Goal: Task Accomplishment & Management: Complete application form

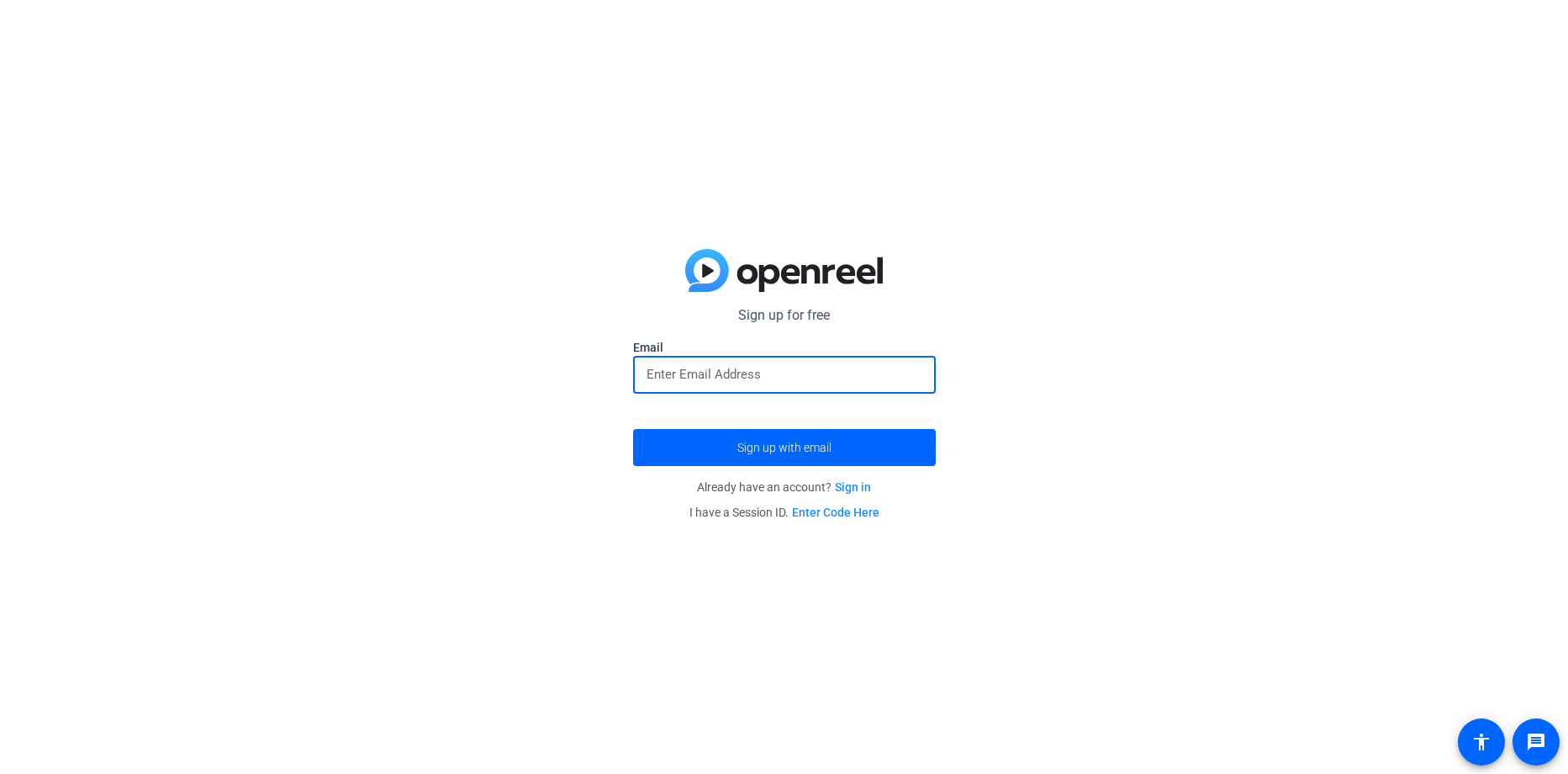
click at [710, 381] on input "email" at bounding box center [784, 374] width 276 height 20
type input "[PERSON_NAME][EMAIL_ADDRESS][PERSON_NAME][DOMAIN_NAME]"
click at [719, 446] on span "submit" at bounding box center [785, 447] width 302 height 41
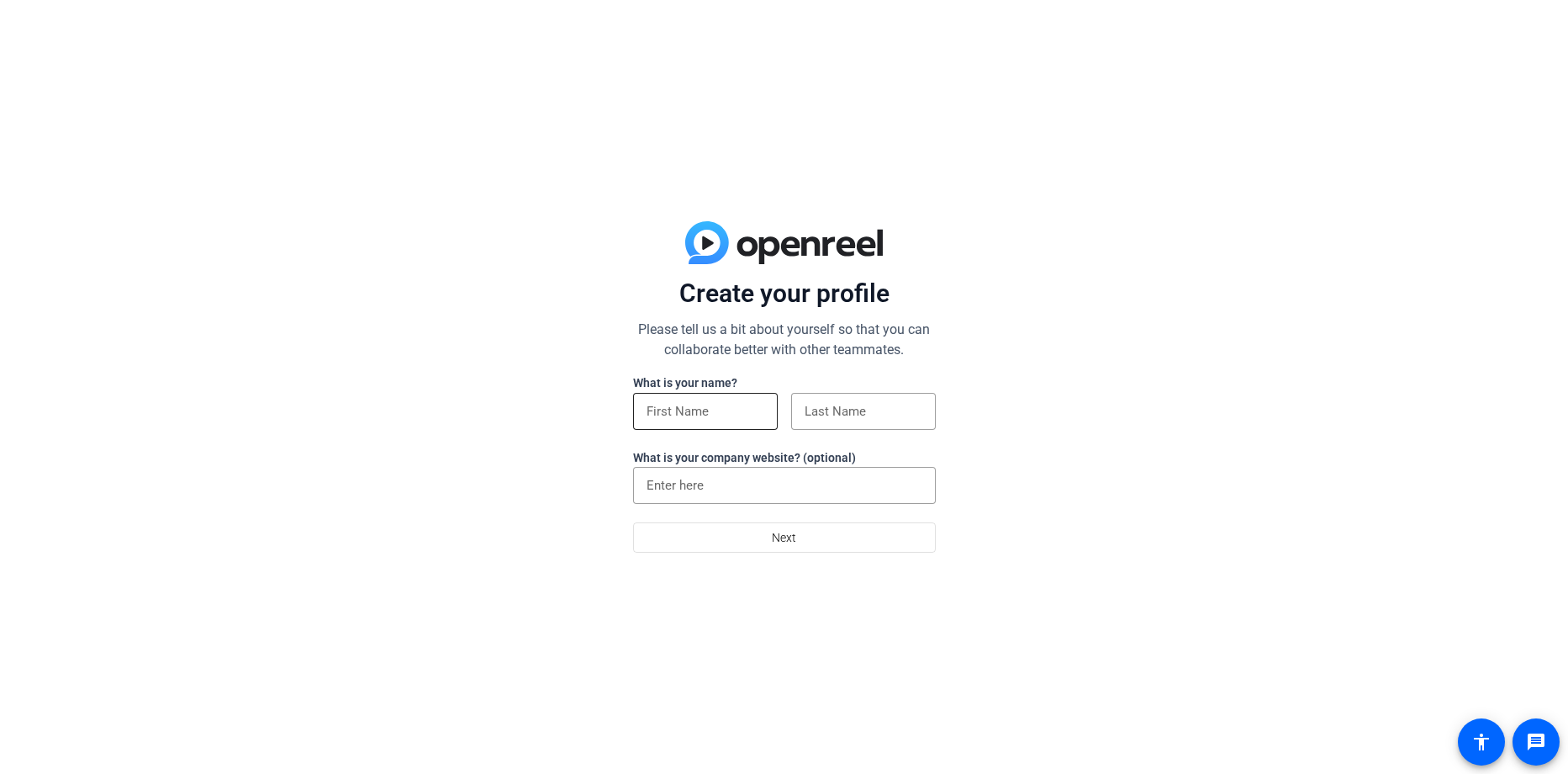
click at [727, 421] on div at bounding box center [705, 411] width 118 height 37
type input "[PERSON_NAME]"
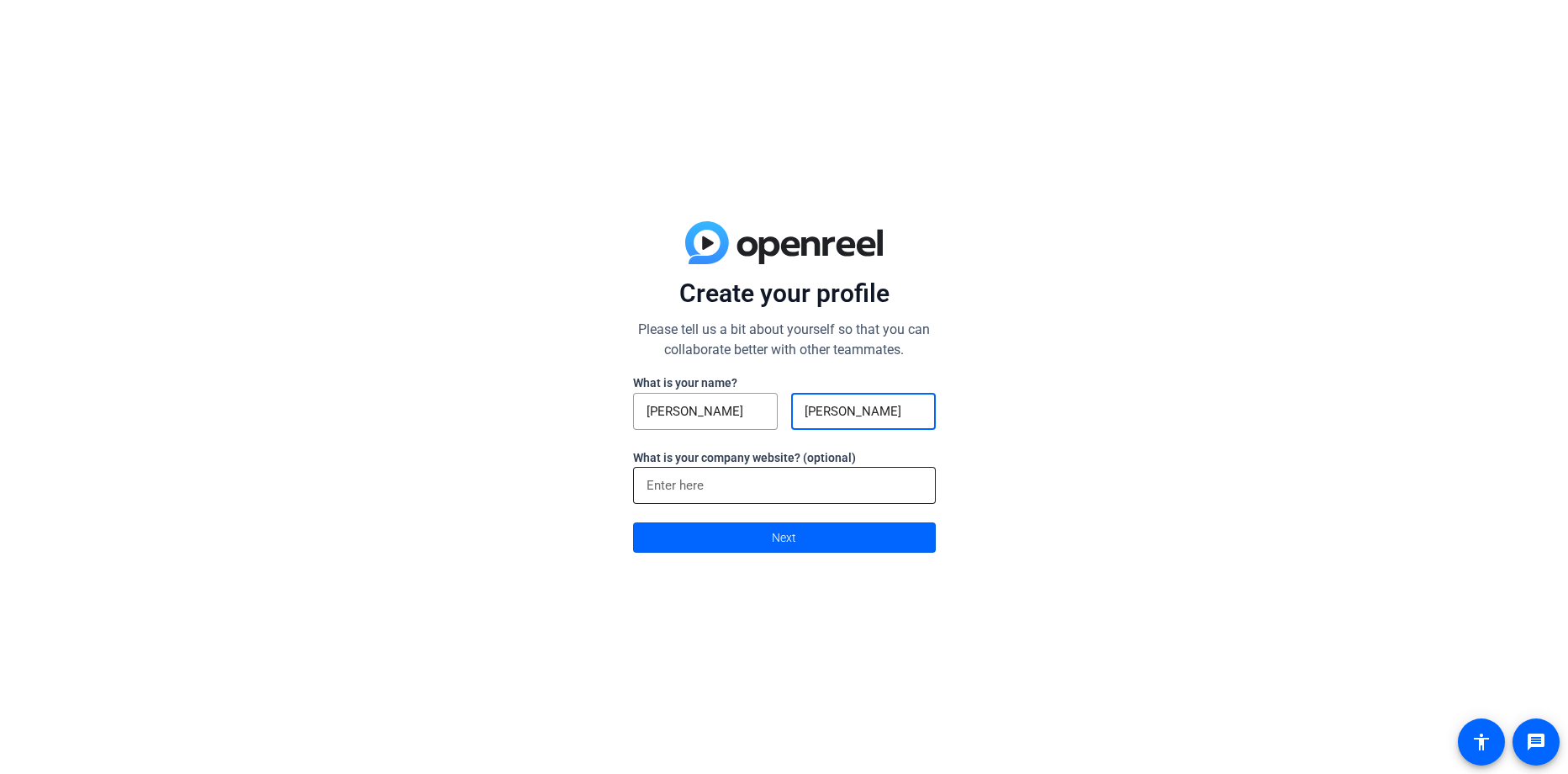
type input "[PERSON_NAME]"
click at [768, 481] on input at bounding box center [784, 485] width 276 height 20
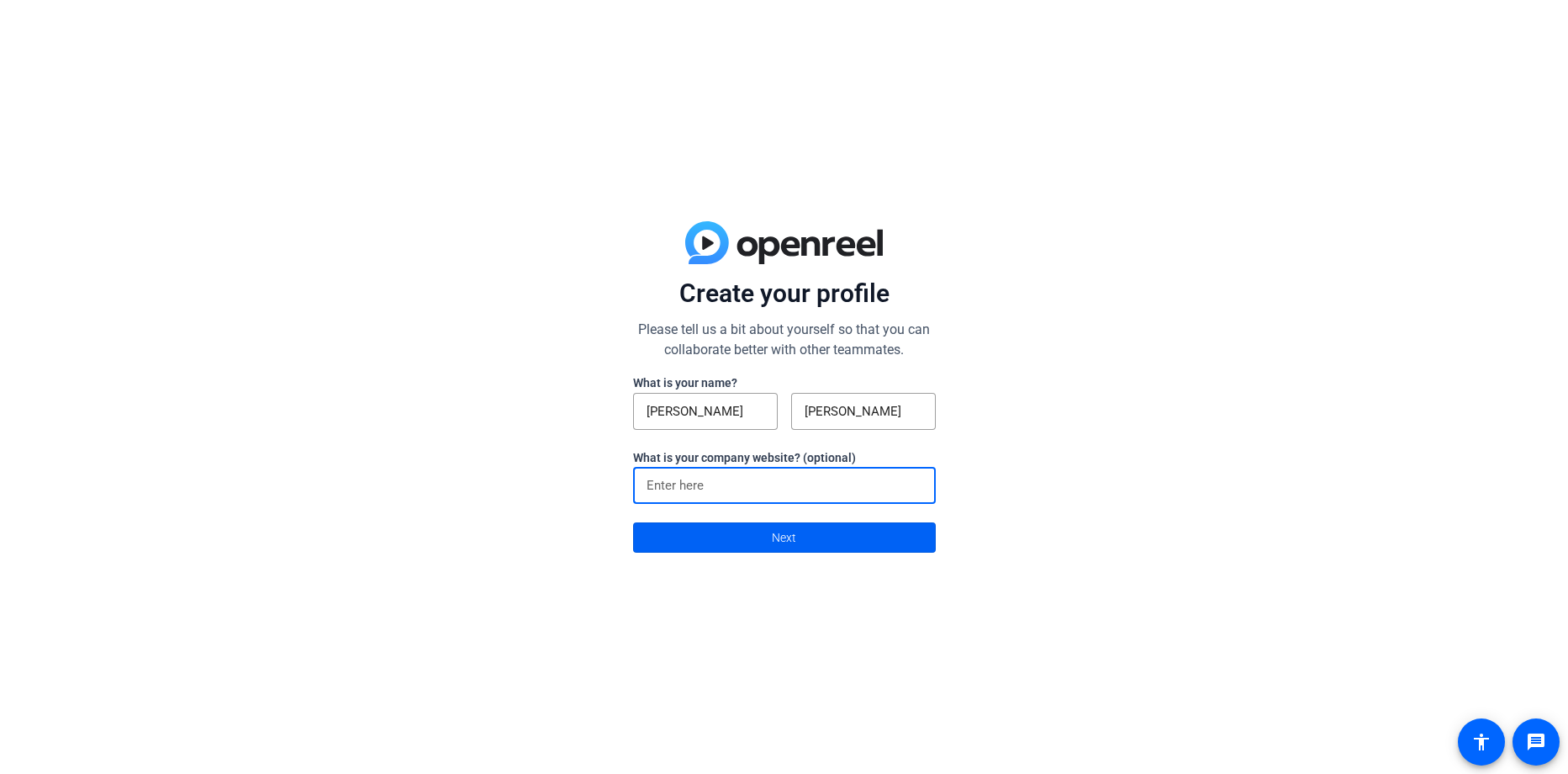
click at [837, 539] on span at bounding box center [784, 537] width 301 height 41
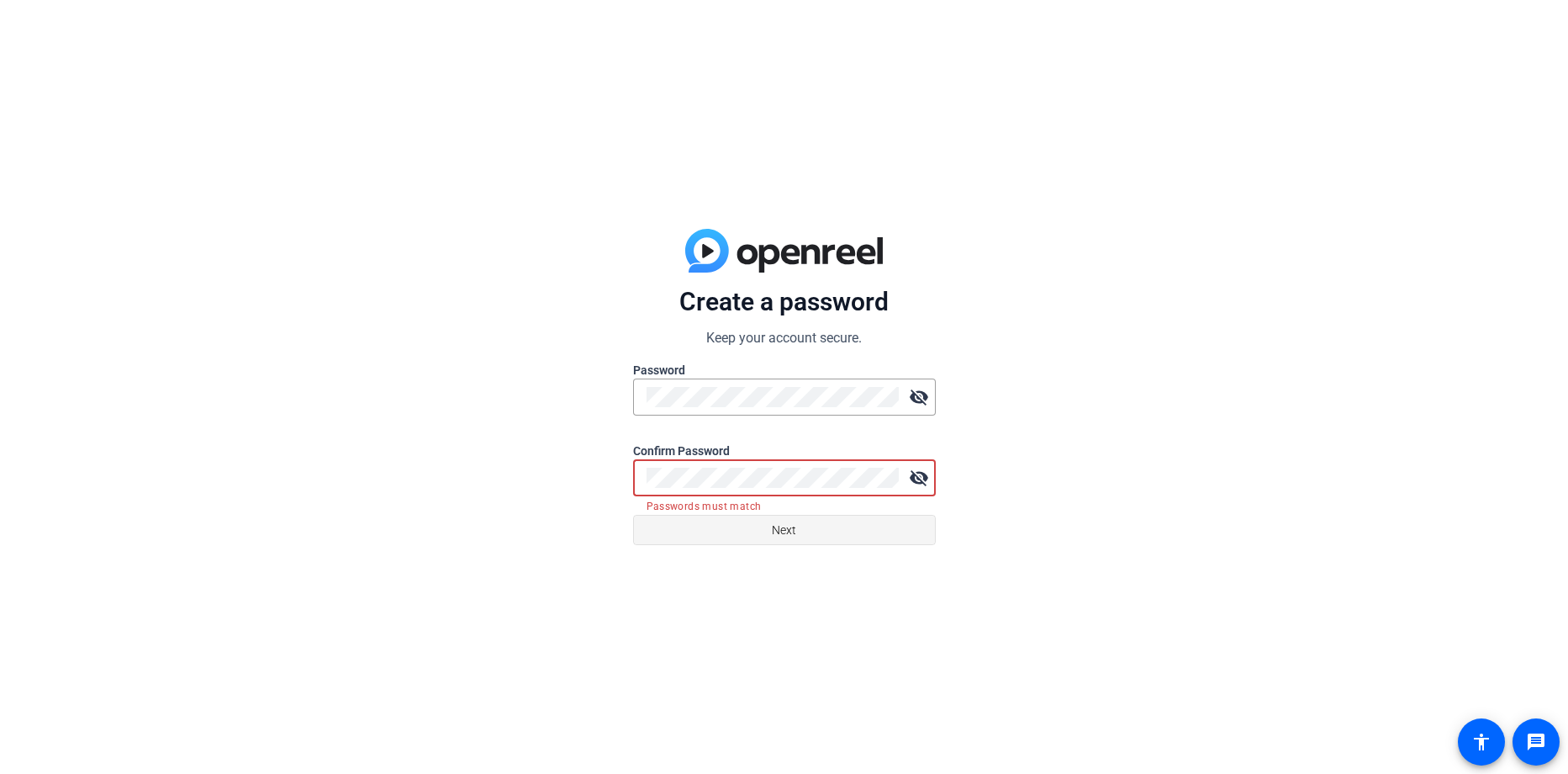
click at [816, 533] on span at bounding box center [784, 530] width 301 height 41
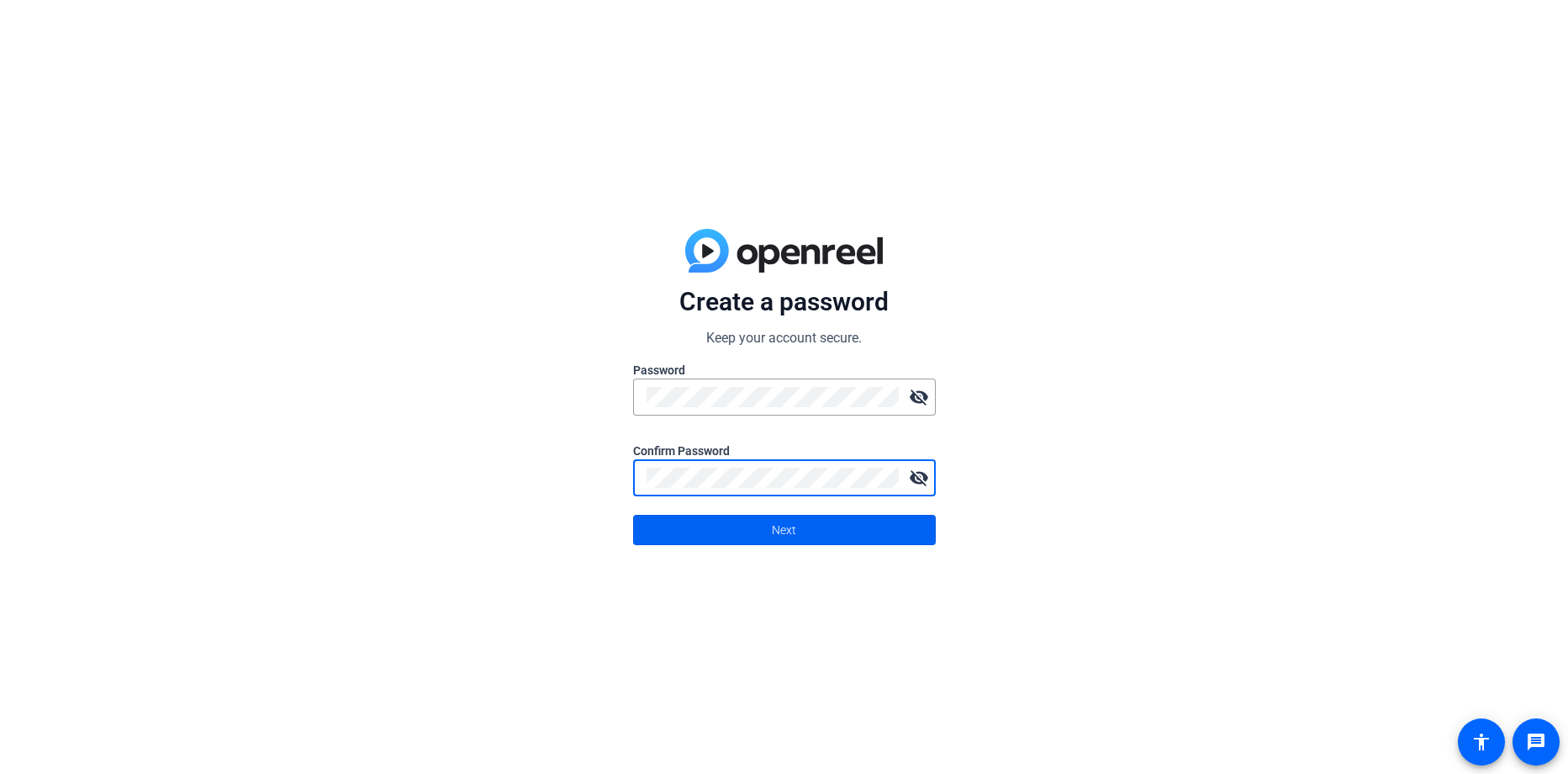
click at [785, 526] on span "Next" at bounding box center [784, 530] width 24 height 32
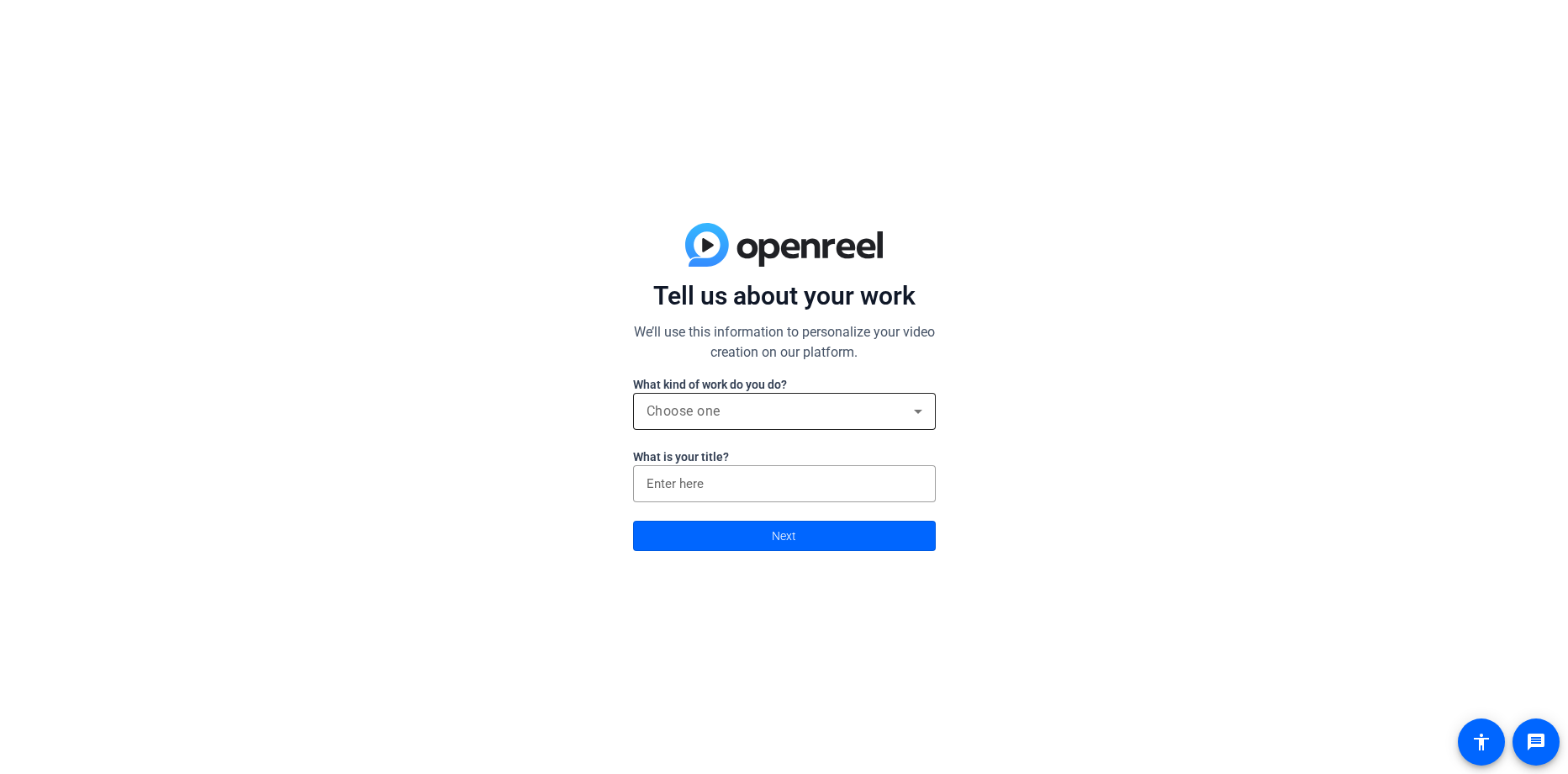
click at [889, 412] on div "Choose one" at bounding box center [780, 411] width 267 height 20
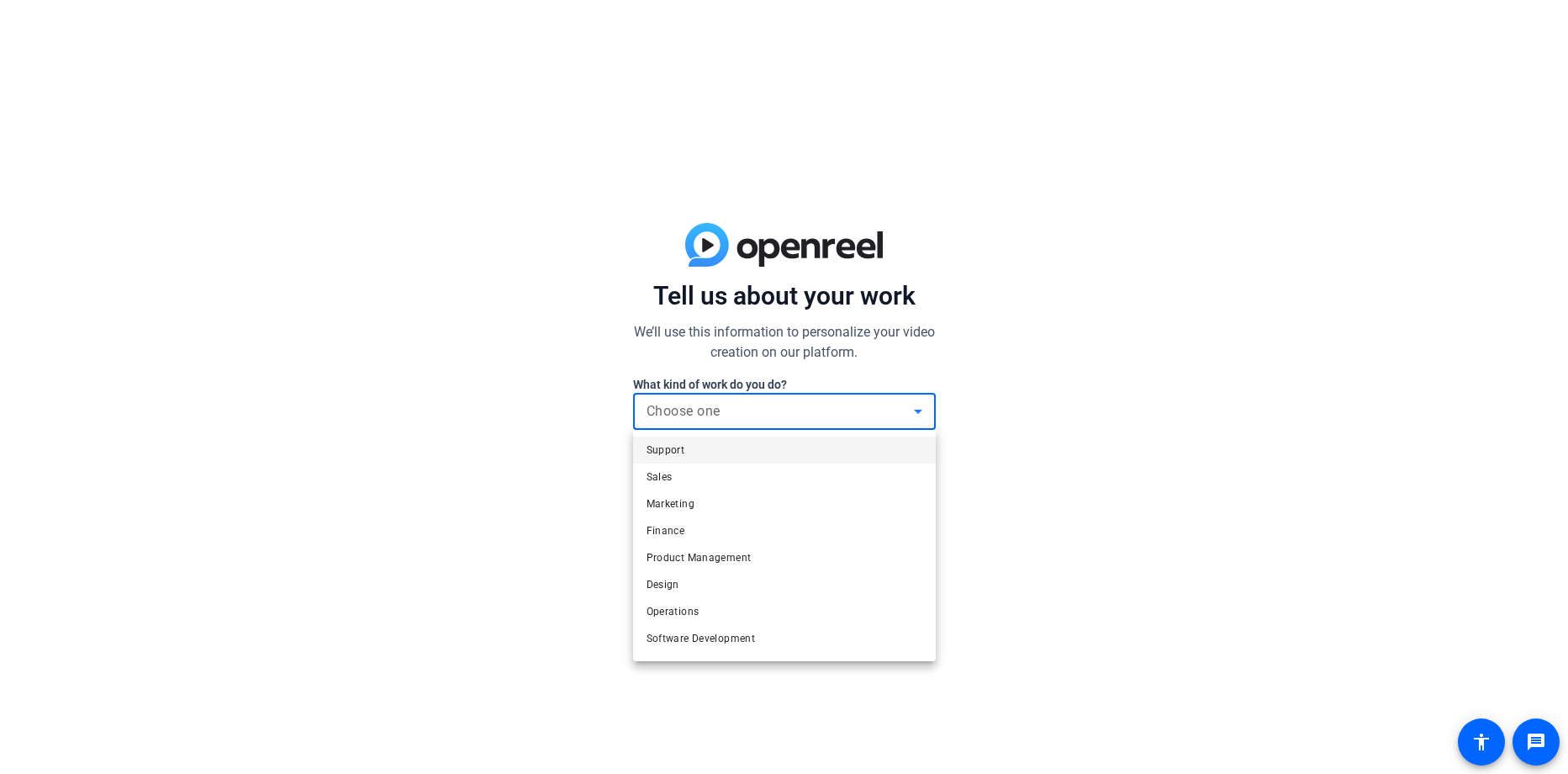
click at [1027, 439] on div at bounding box center [784, 387] width 1568 height 774
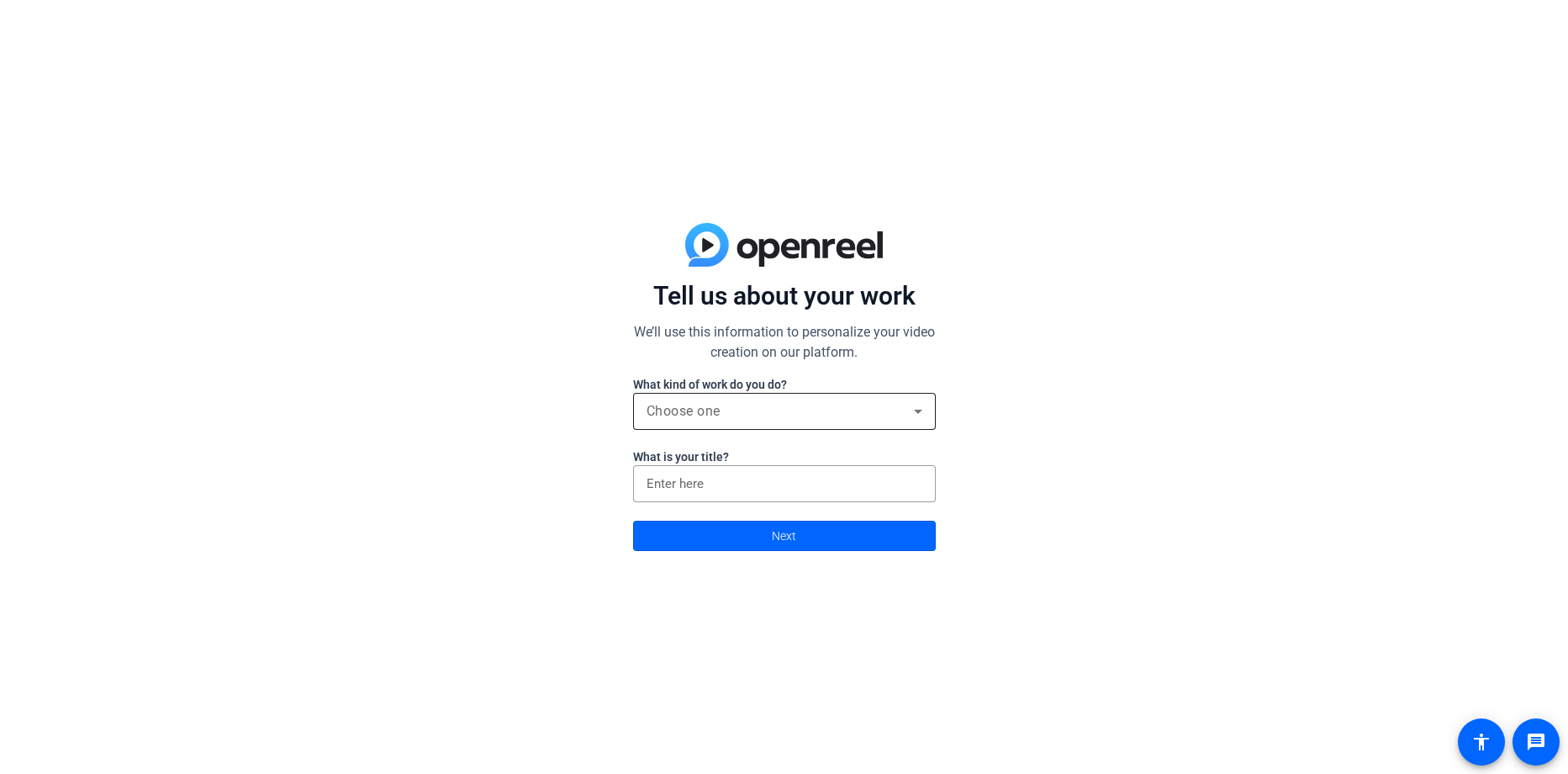
click at [912, 419] on icon at bounding box center [919, 411] width 20 height 20
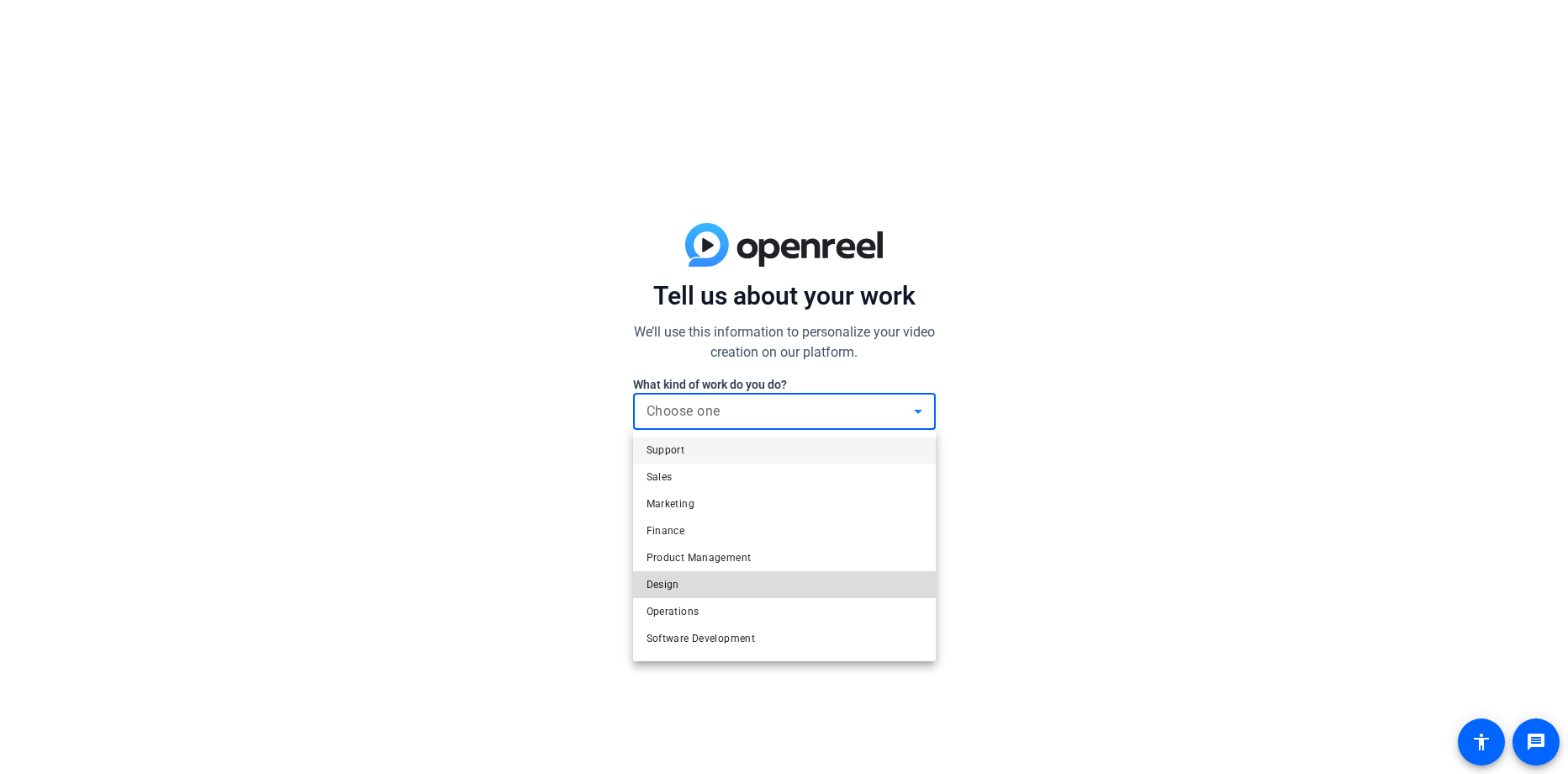
click at [807, 587] on mat-option "Design" at bounding box center [785, 584] width 302 height 27
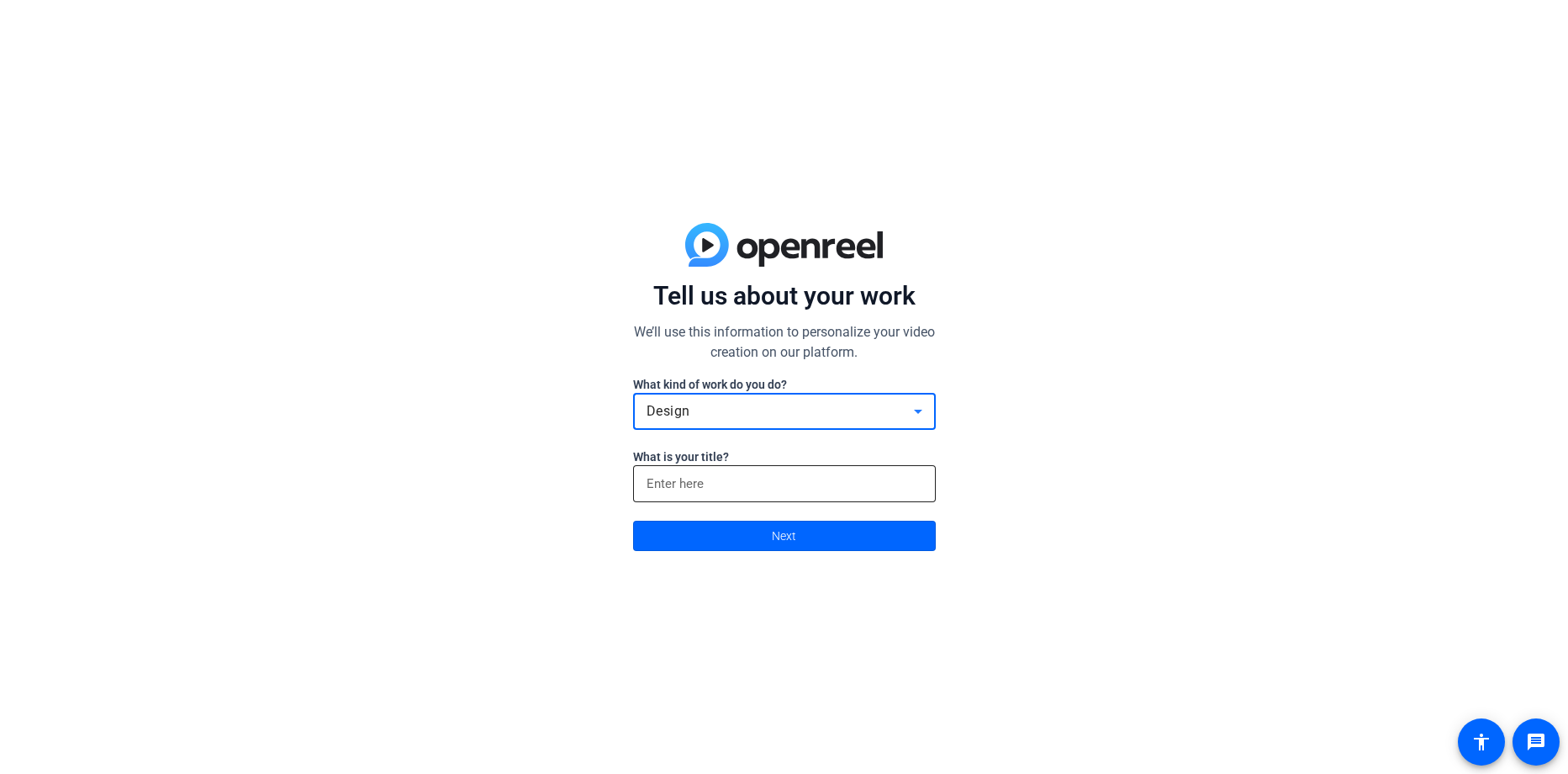
click at [788, 486] on input at bounding box center [784, 484] width 276 height 20
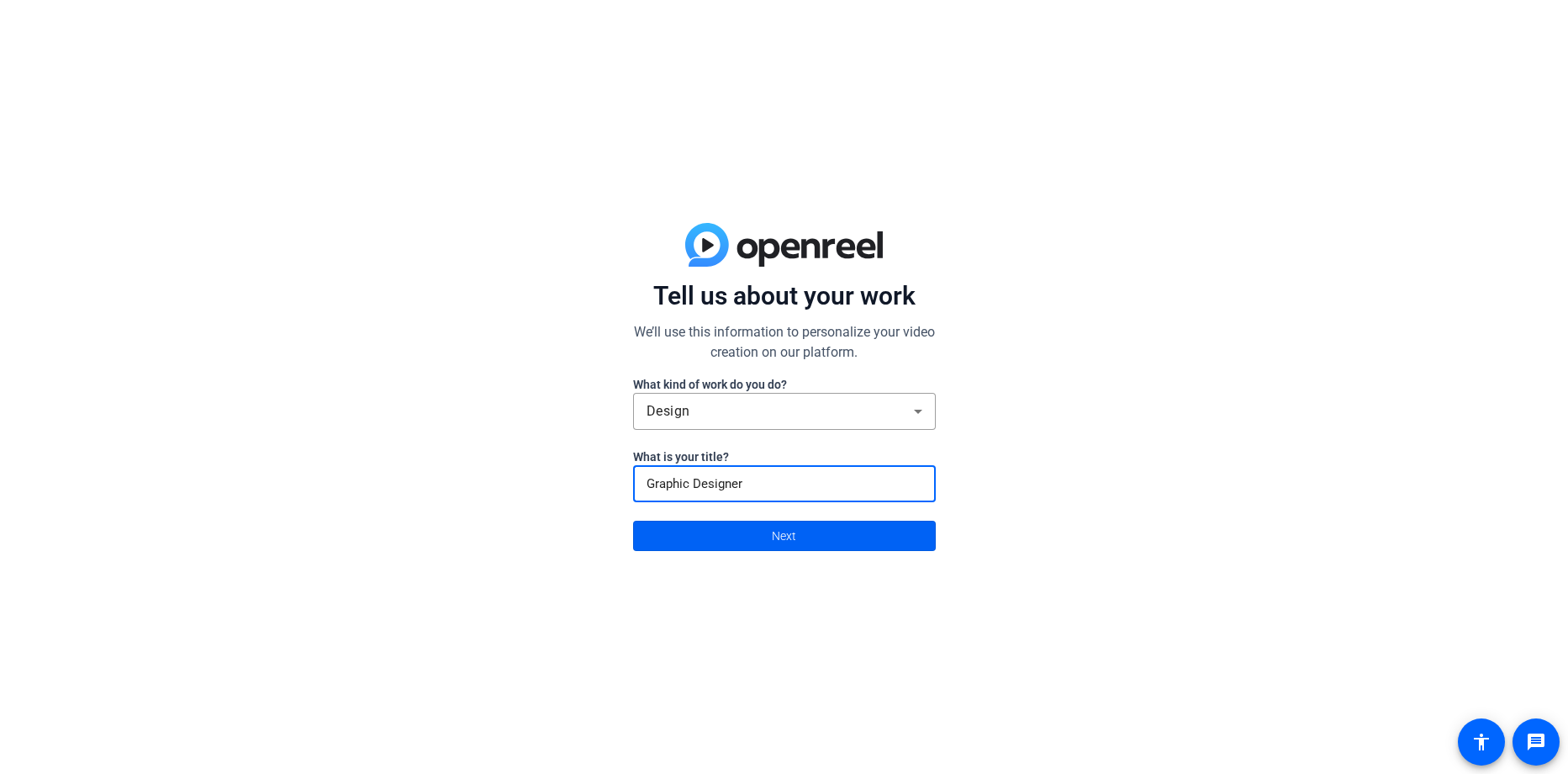
type input "Graphic Designer"
click at [815, 544] on span at bounding box center [784, 536] width 301 height 41
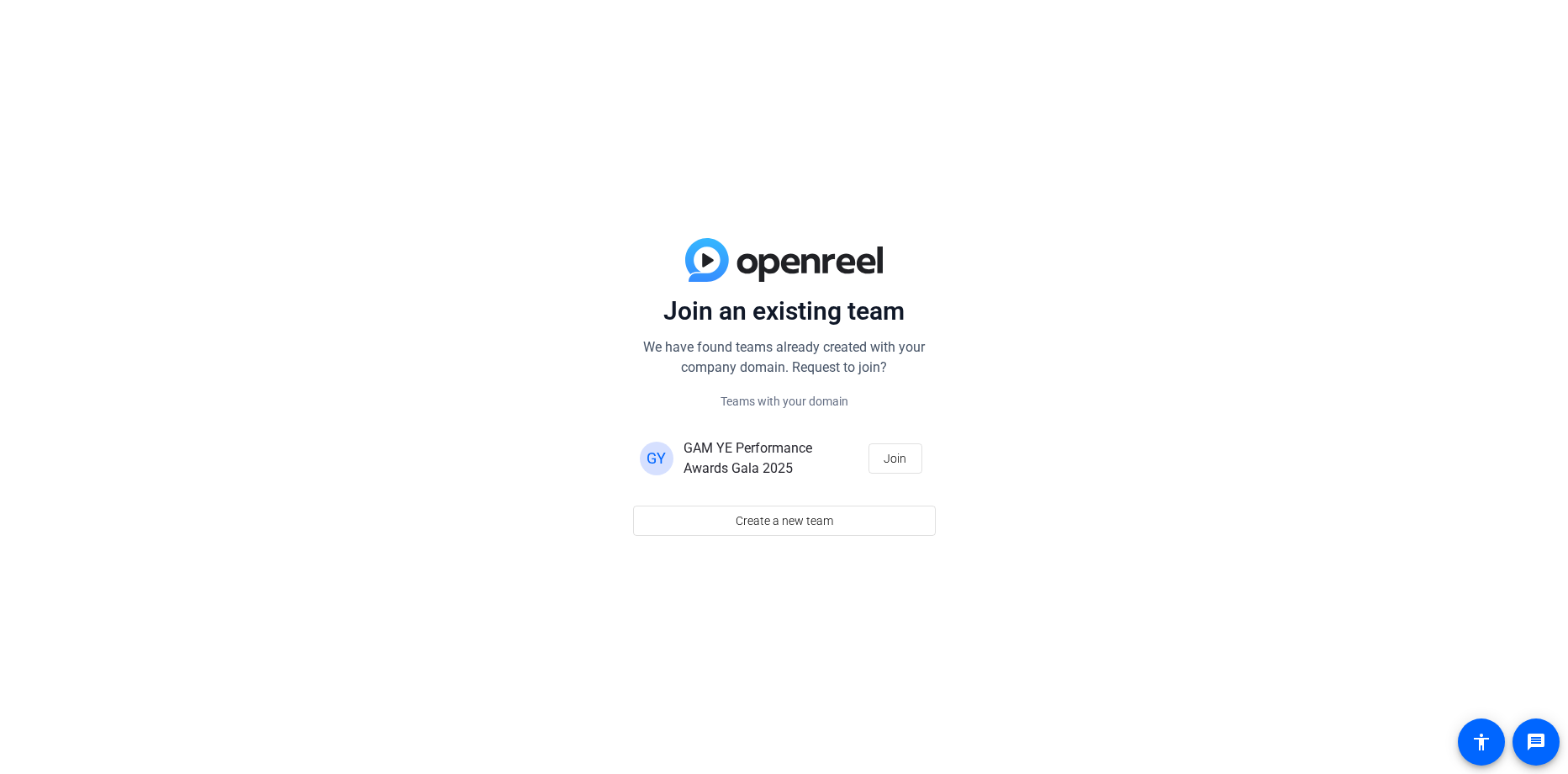
click at [753, 472] on span "GAM YE Performance Awards Gala 2025" at bounding box center [748, 458] width 129 height 36
click at [904, 461] on span "Join" at bounding box center [895, 458] width 22 height 32
click at [877, 522] on span at bounding box center [784, 521] width 301 height 41
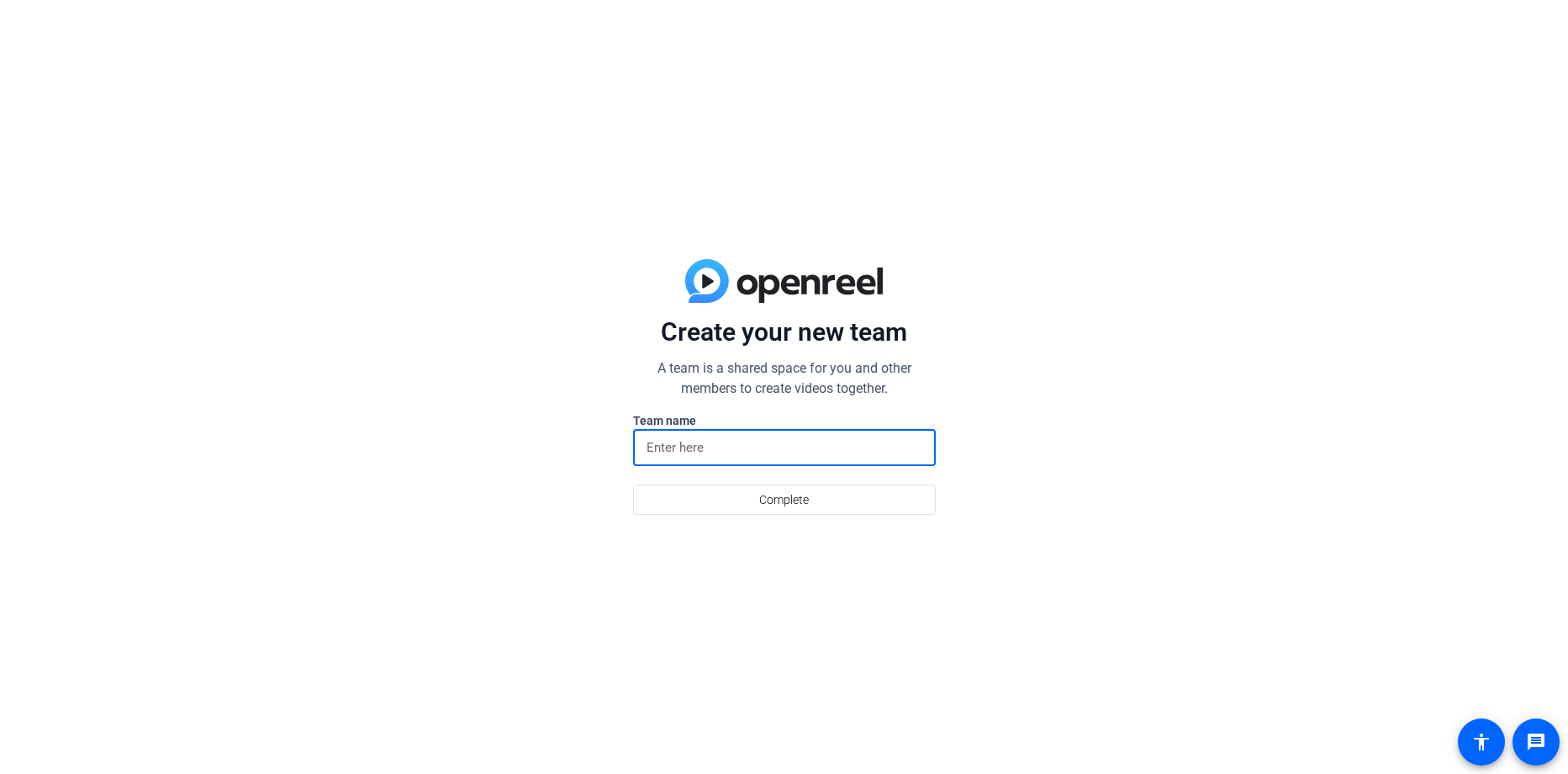
click at [845, 451] on input at bounding box center [784, 447] width 276 height 20
type input "GAM test"
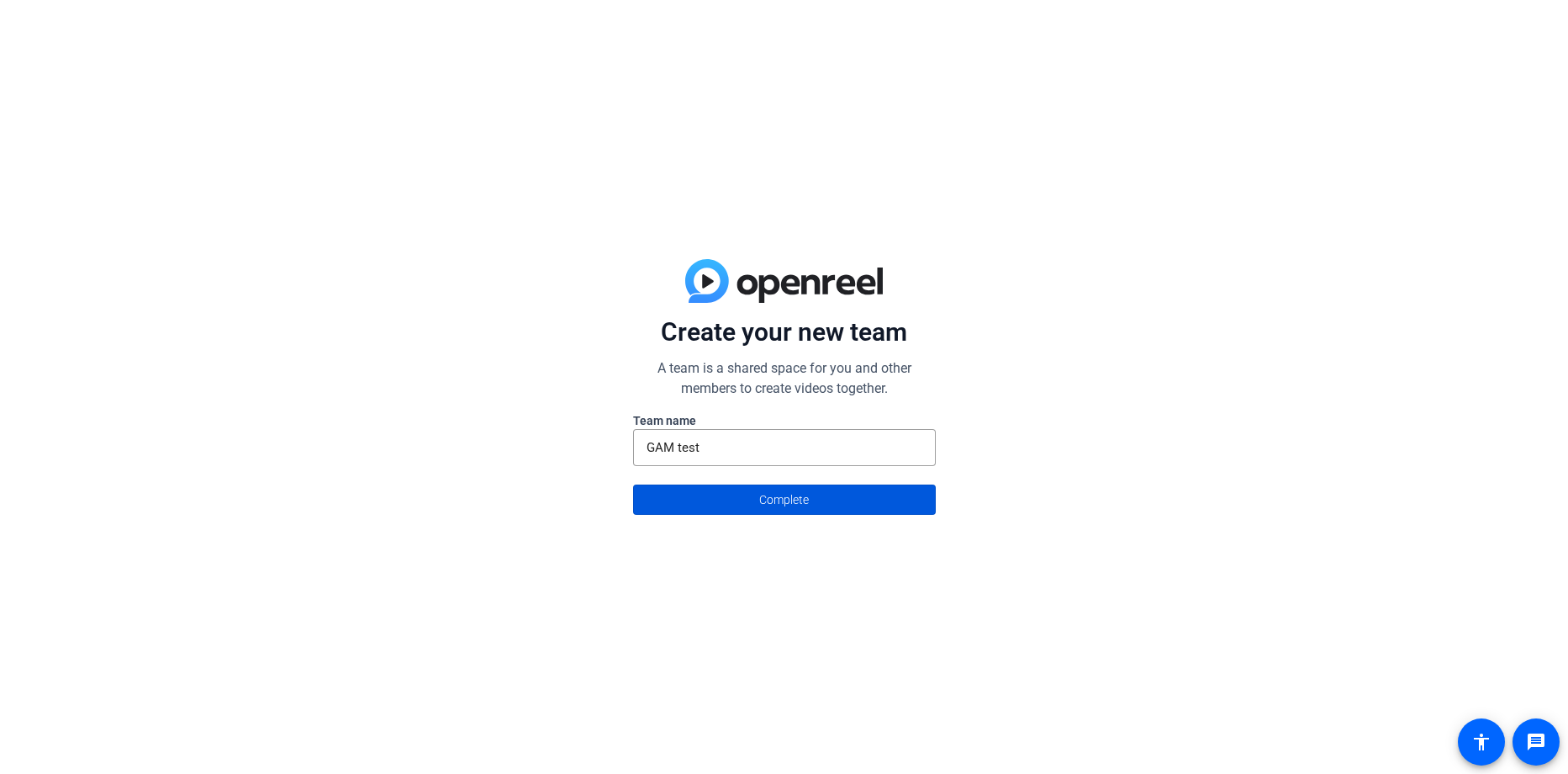
click at [765, 504] on span "Complete" at bounding box center [783, 499] width 49 height 32
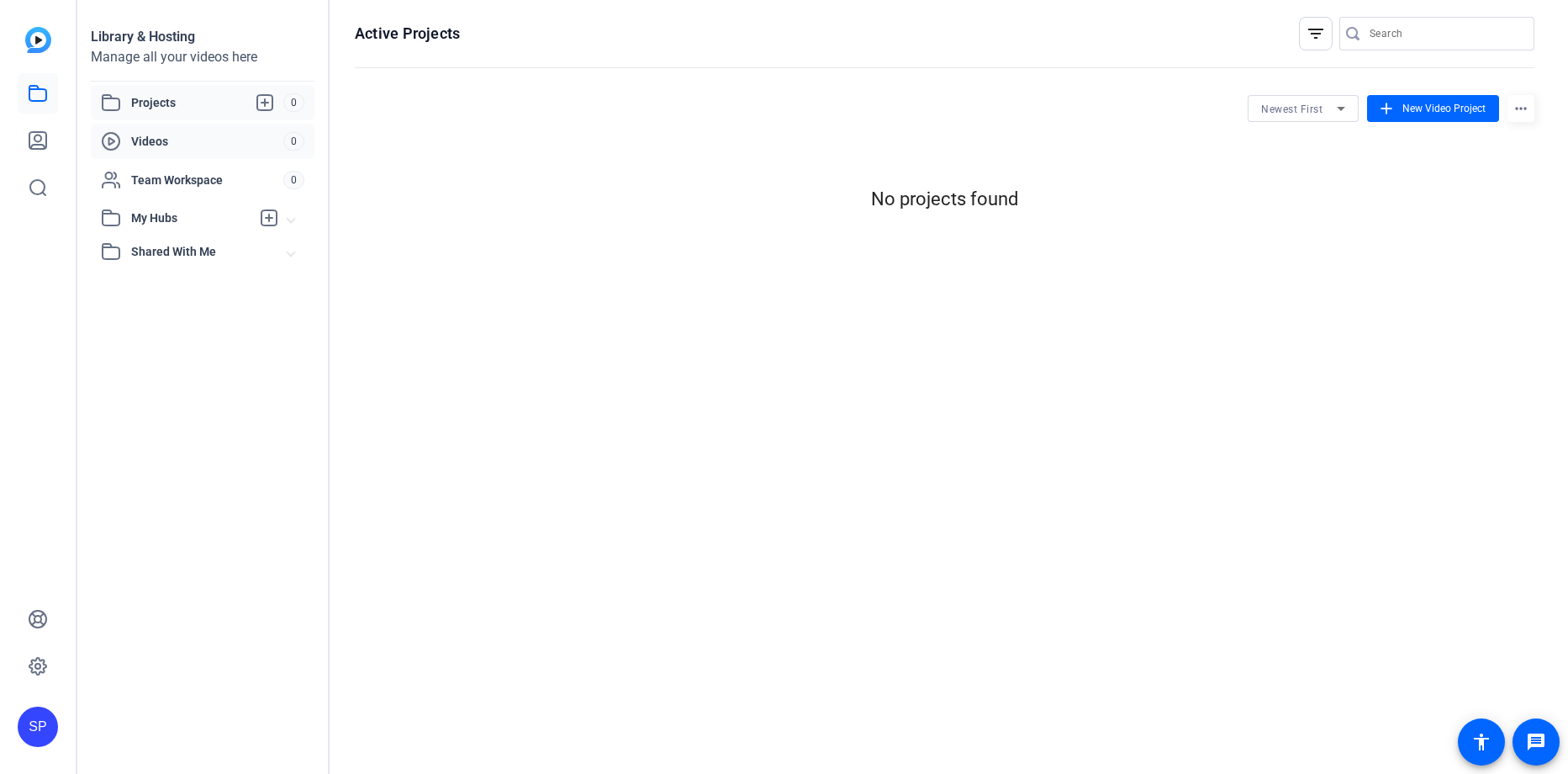
click at [225, 148] on span "Videos" at bounding box center [207, 141] width 152 height 17
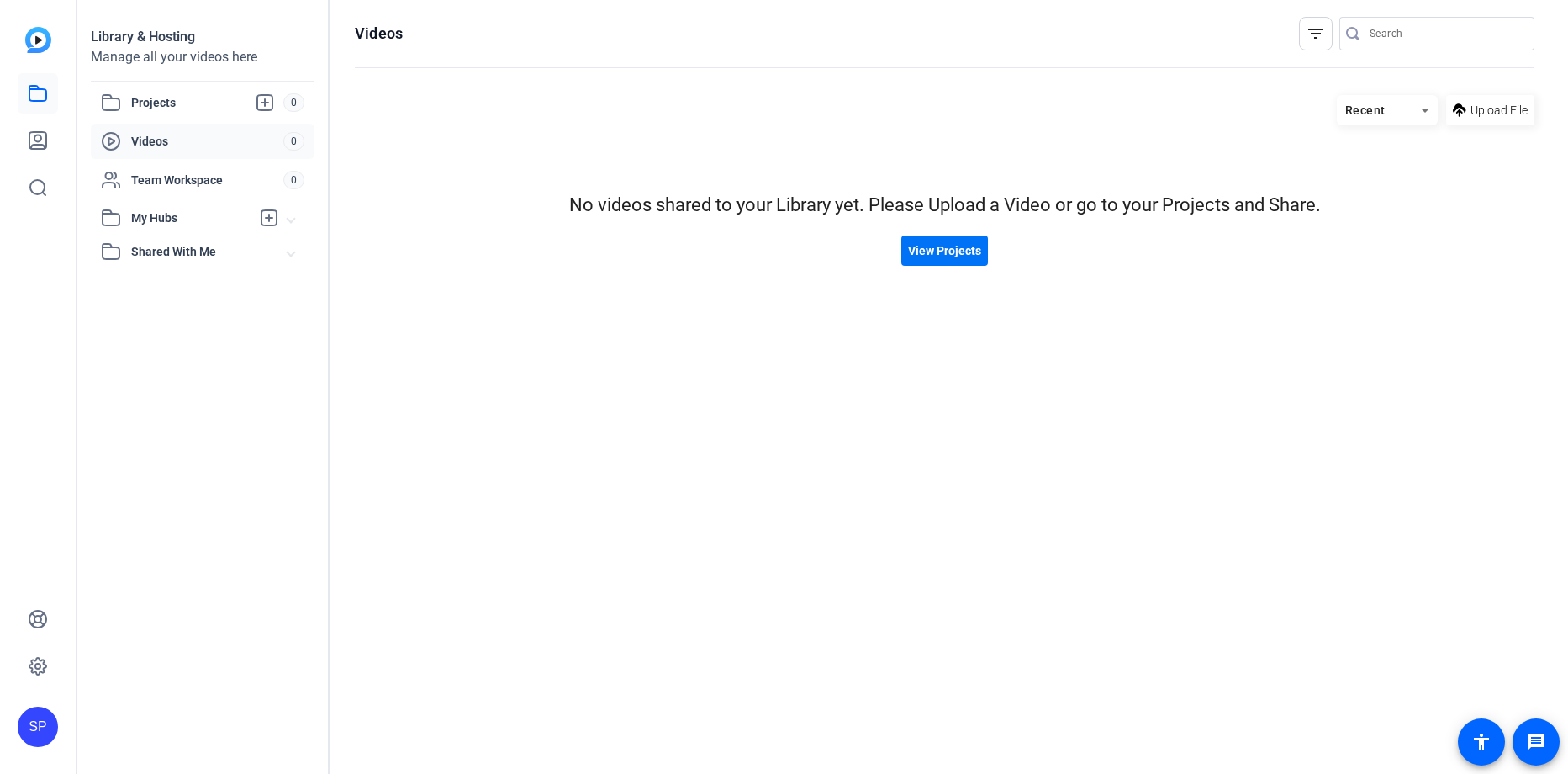
click at [960, 253] on span "View Projects" at bounding box center [945, 251] width 73 height 18
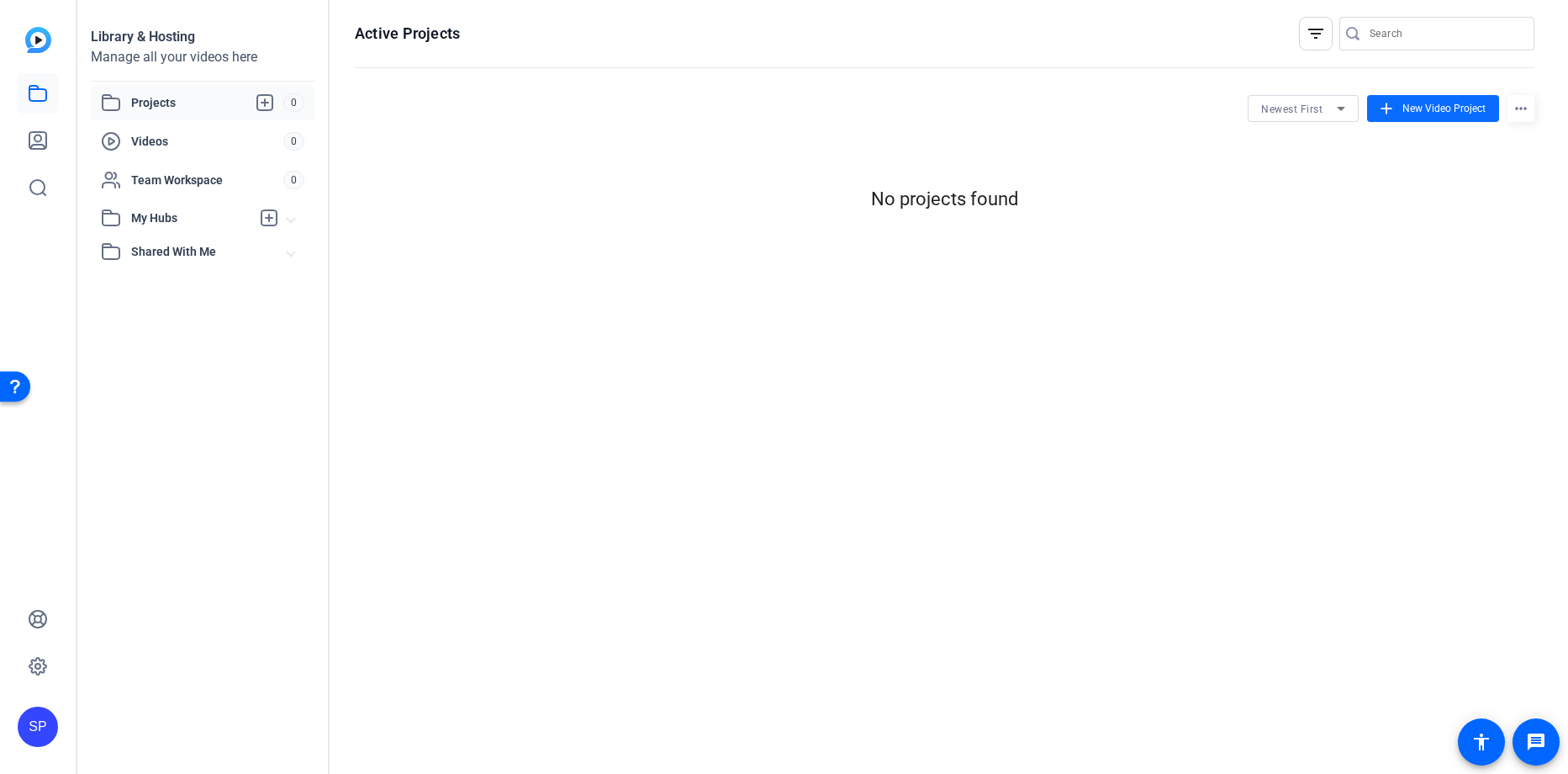
click at [1453, 117] on span at bounding box center [1433, 109] width 132 height 41
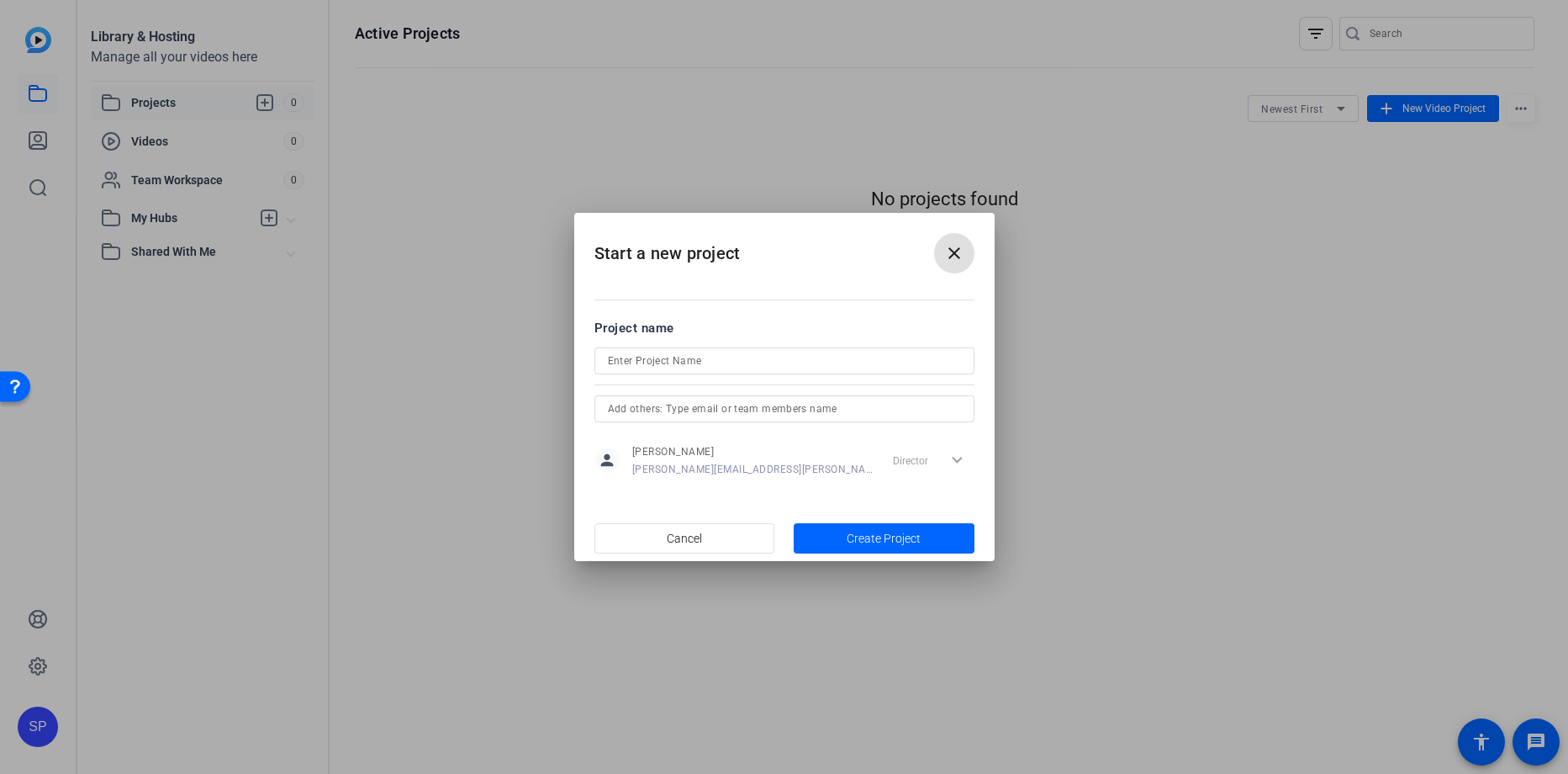
click at [719, 357] on input at bounding box center [784, 361] width 353 height 20
type input "Test"
click at [859, 544] on span "Create Project" at bounding box center [884, 538] width 74 height 18
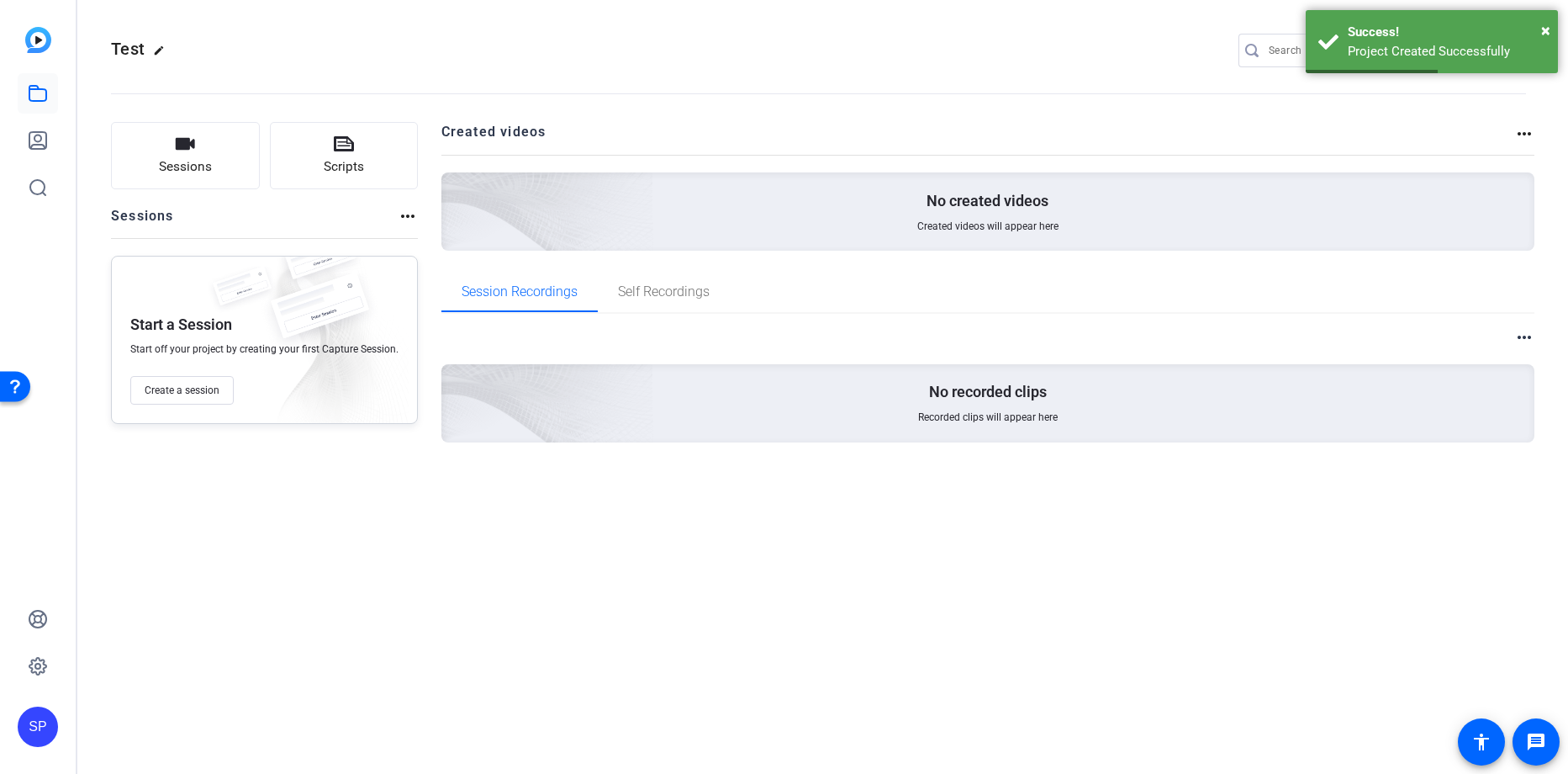
click at [639, 220] on img at bounding box center [454, 187] width 401 height 365
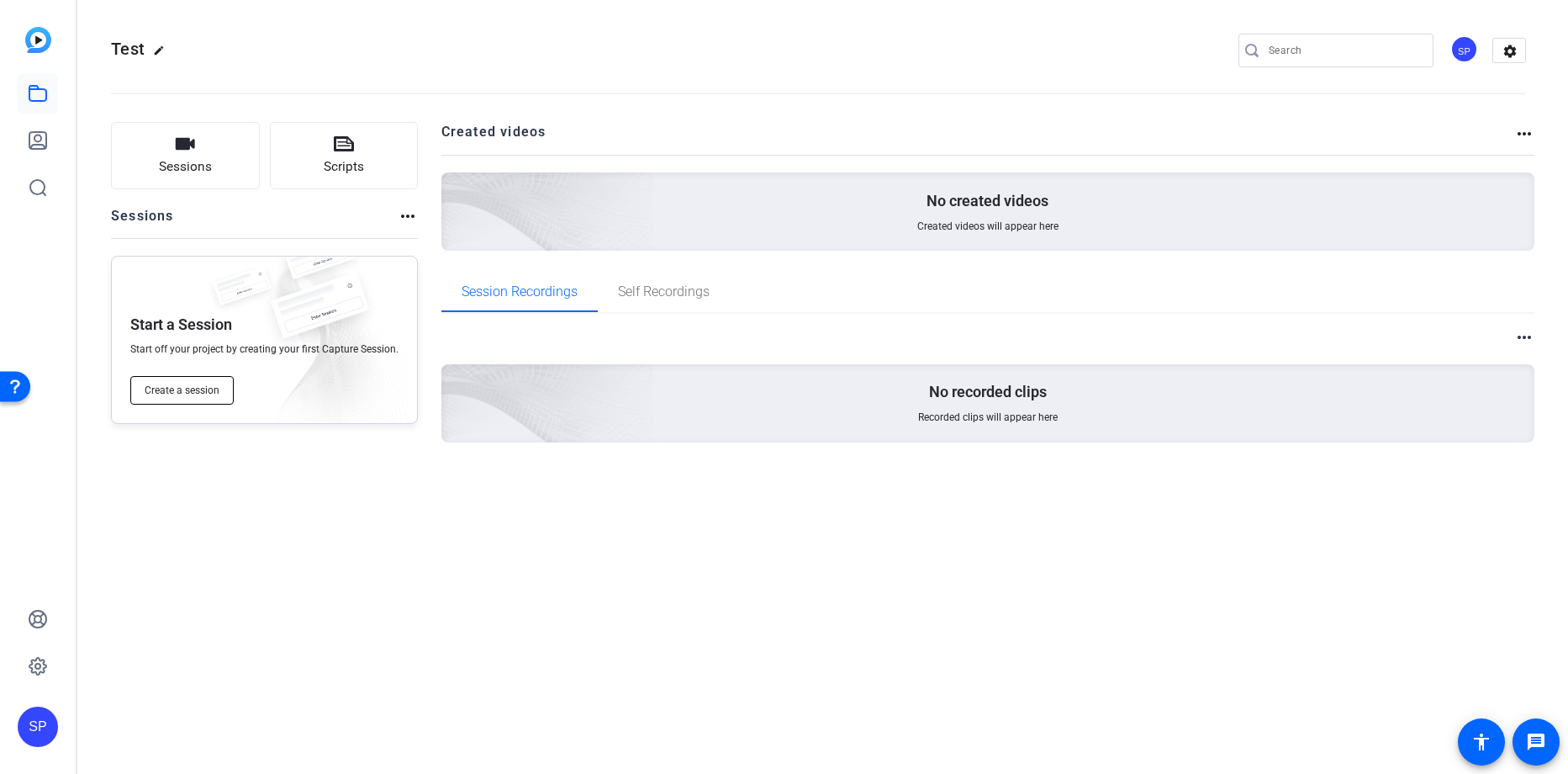
click at [219, 393] on span "Create a session" at bounding box center [182, 390] width 75 height 14
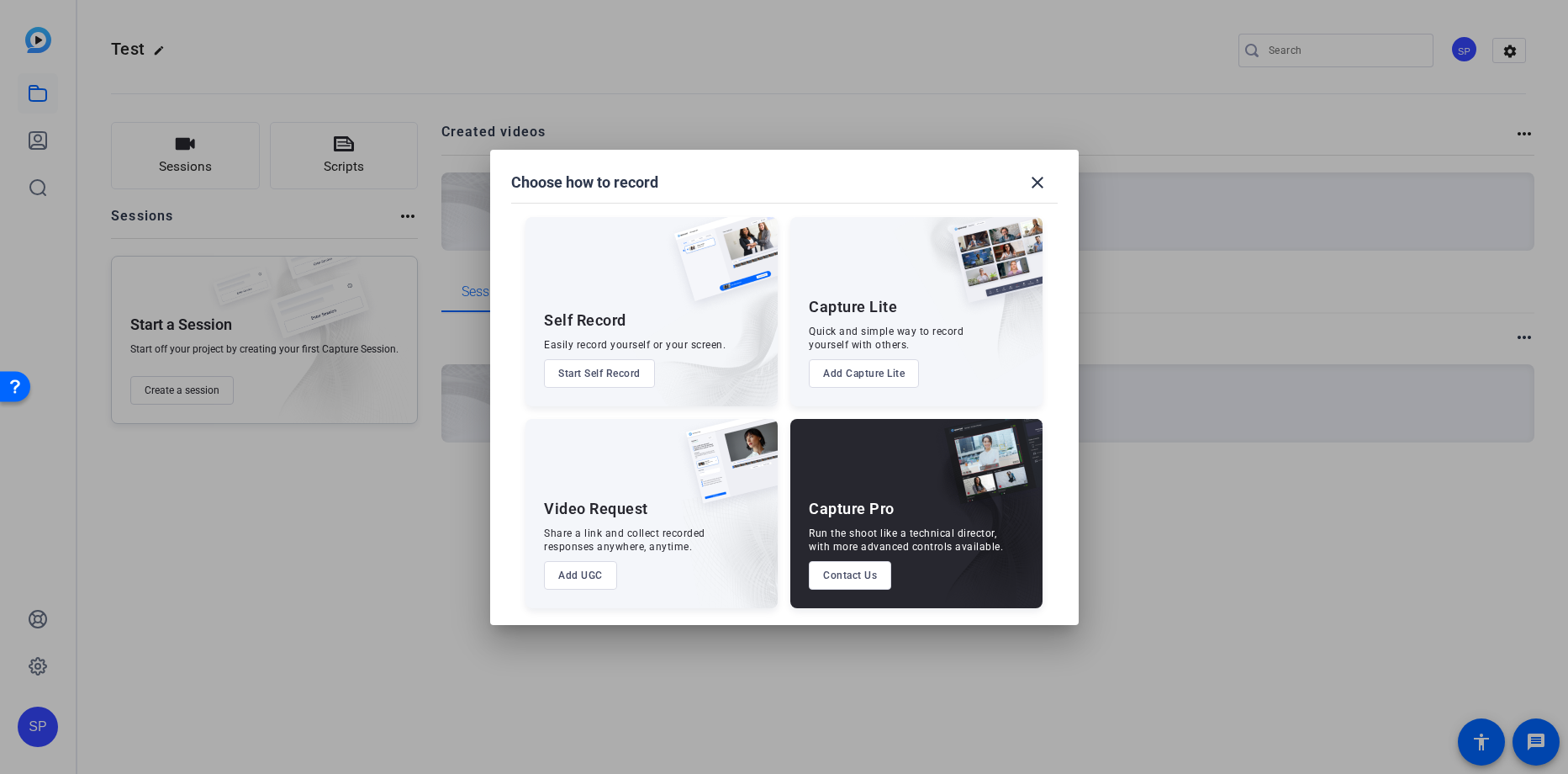
click at [589, 578] on button "Add UGC" at bounding box center [580, 575] width 73 height 29
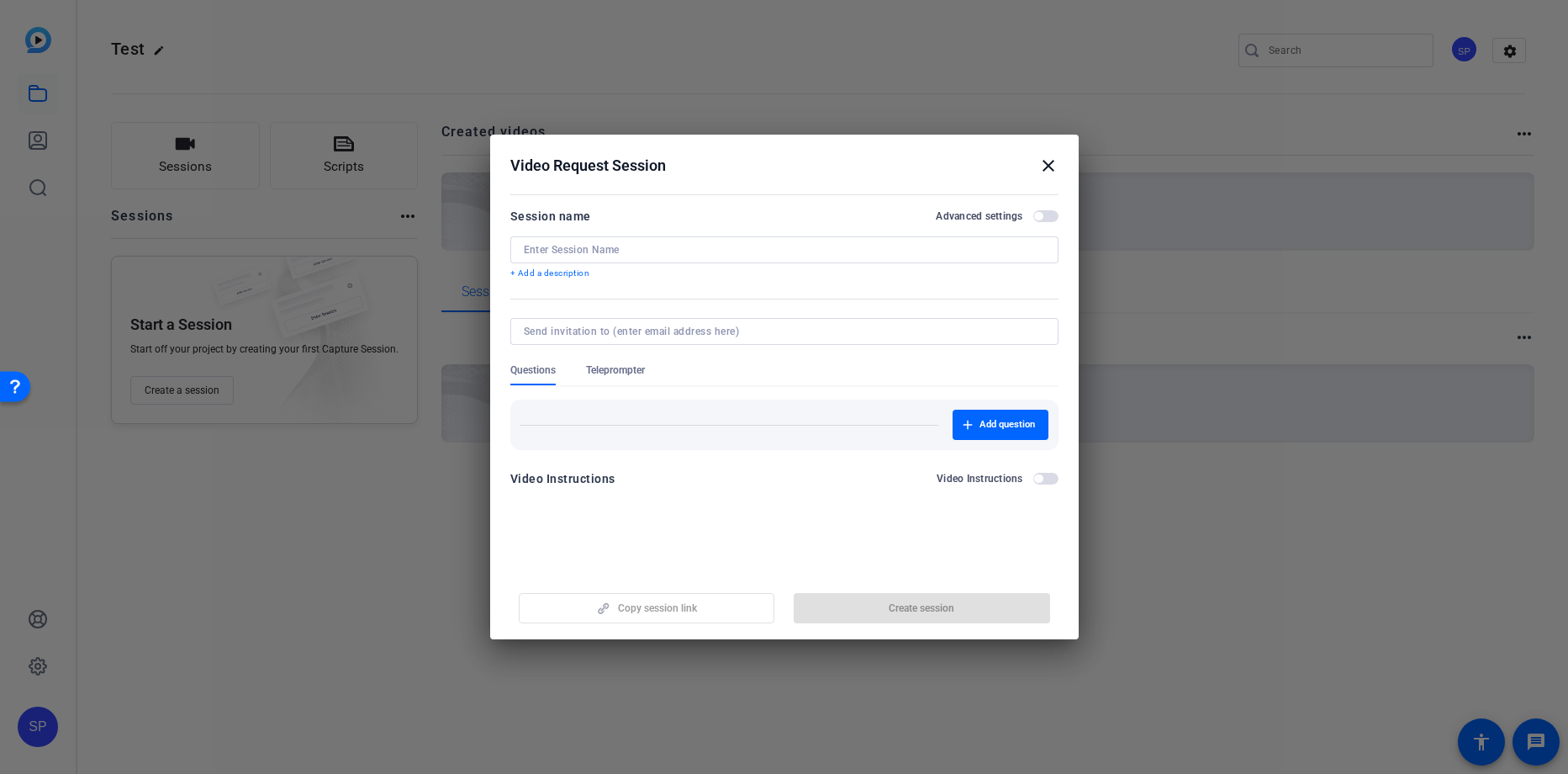
click at [651, 249] on input at bounding box center [785, 250] width 521 height 14
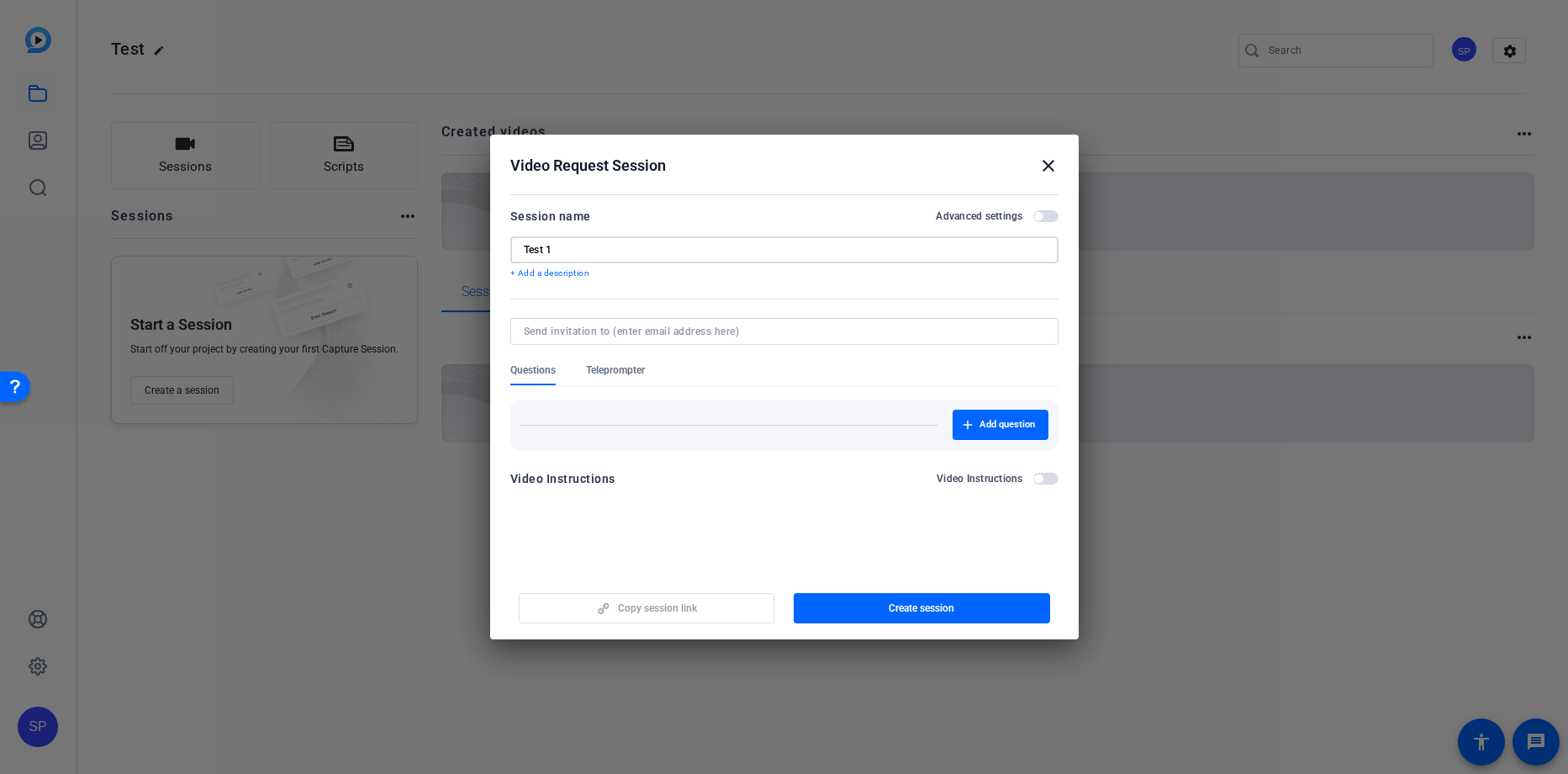
type input "Test 1"
click at [1047, 479] on span "button" at bounding box center [1046, 478] width 25 height 12
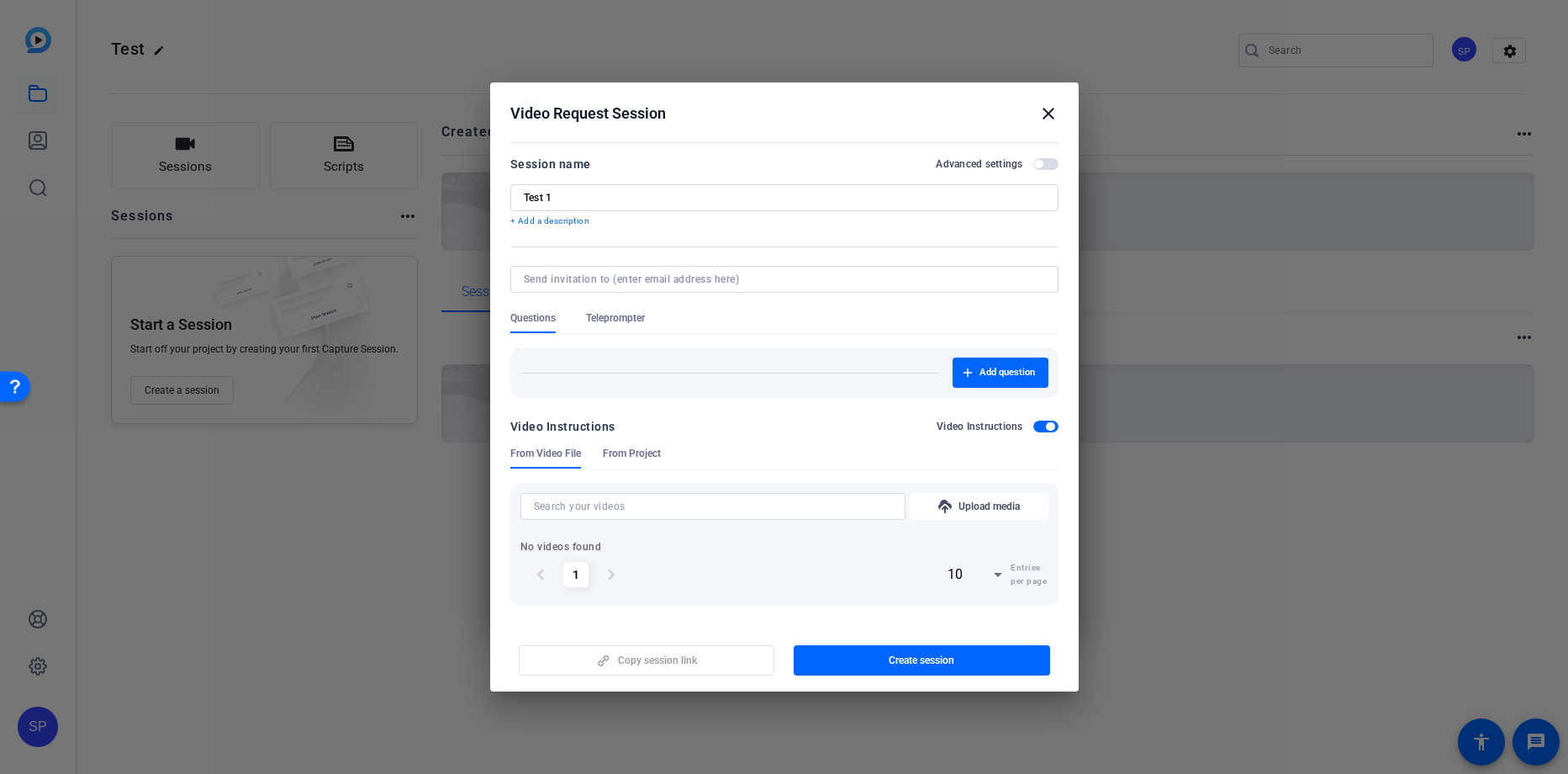
click at [995, 577] on icon at bounding box center [998, 574] width 20 height 20
click at [1031, 614] on div at bounding box center [784, 387] width 1568 height 774
click at [623, 460] on span "From Project" at bounding box center [632, 458] width 58 height 22
click at [628, 319] on span "Teleprompter" at bounding box center [615, 317] width 58 height 14
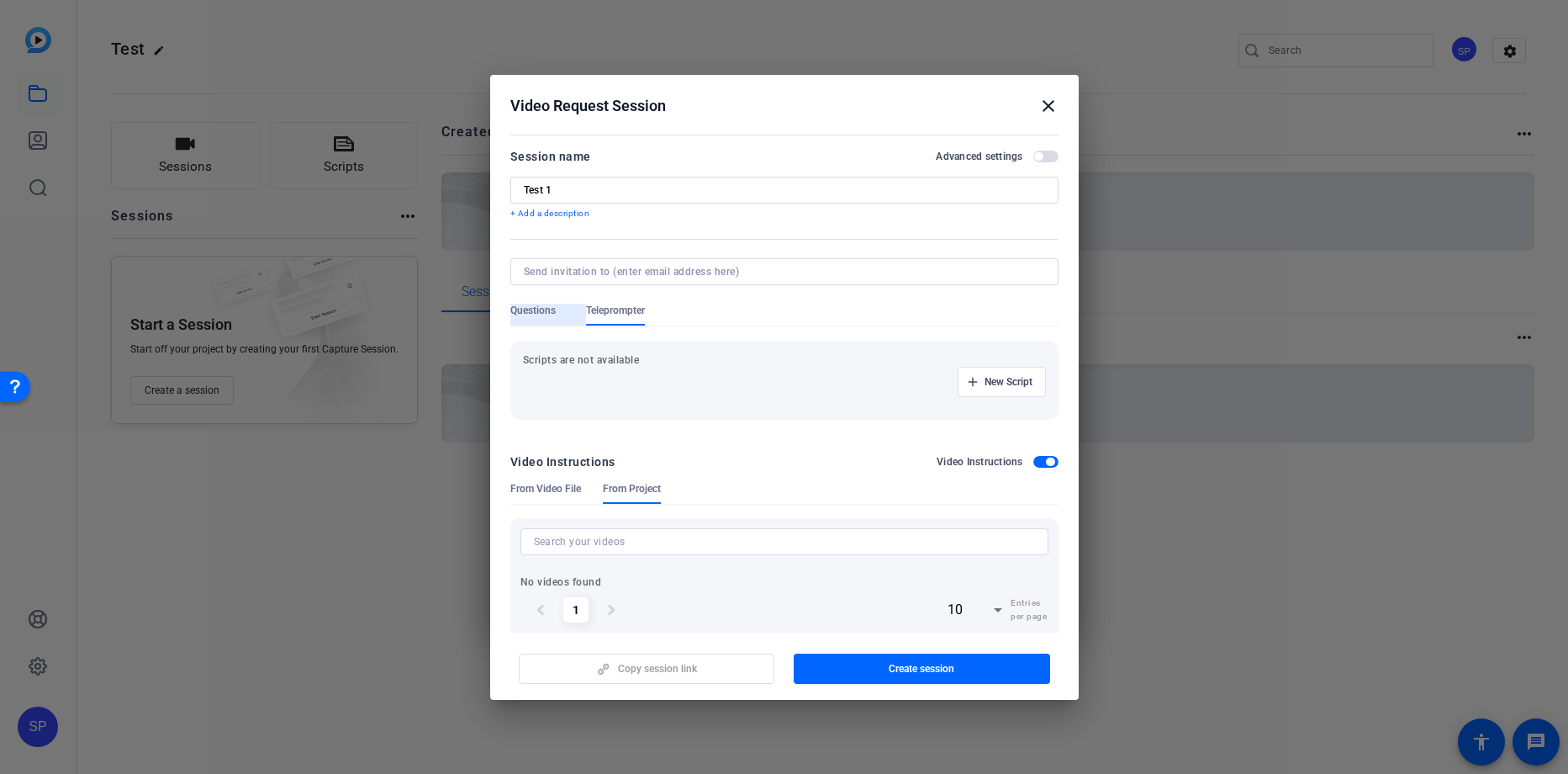
click at [519, 311] on span "Questions" at bounding box center [533, 310] width 45 height 14
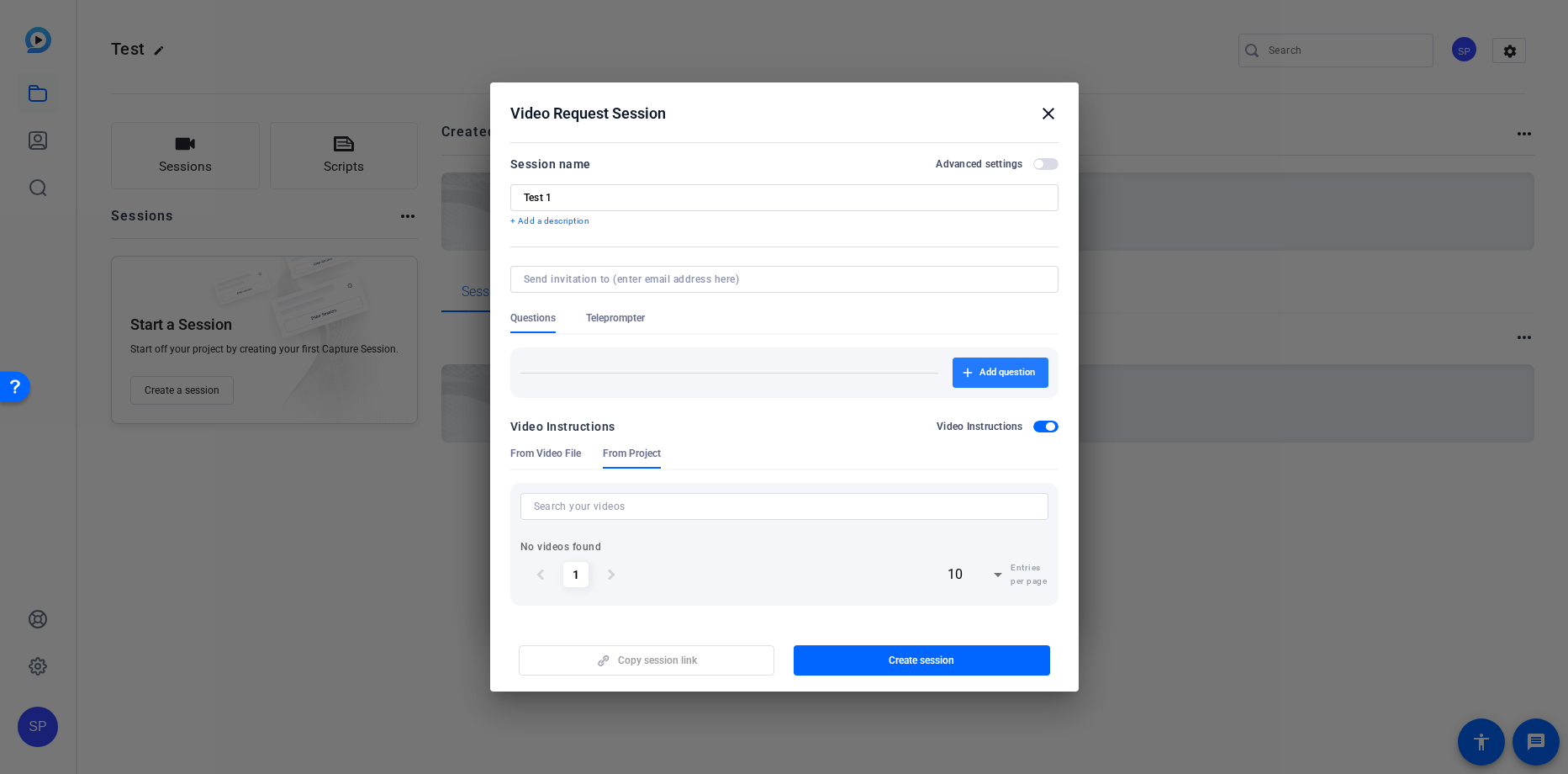
click at [1007, 379] on span "Add question" at bounding box center [1008, 372] width 56 height 14
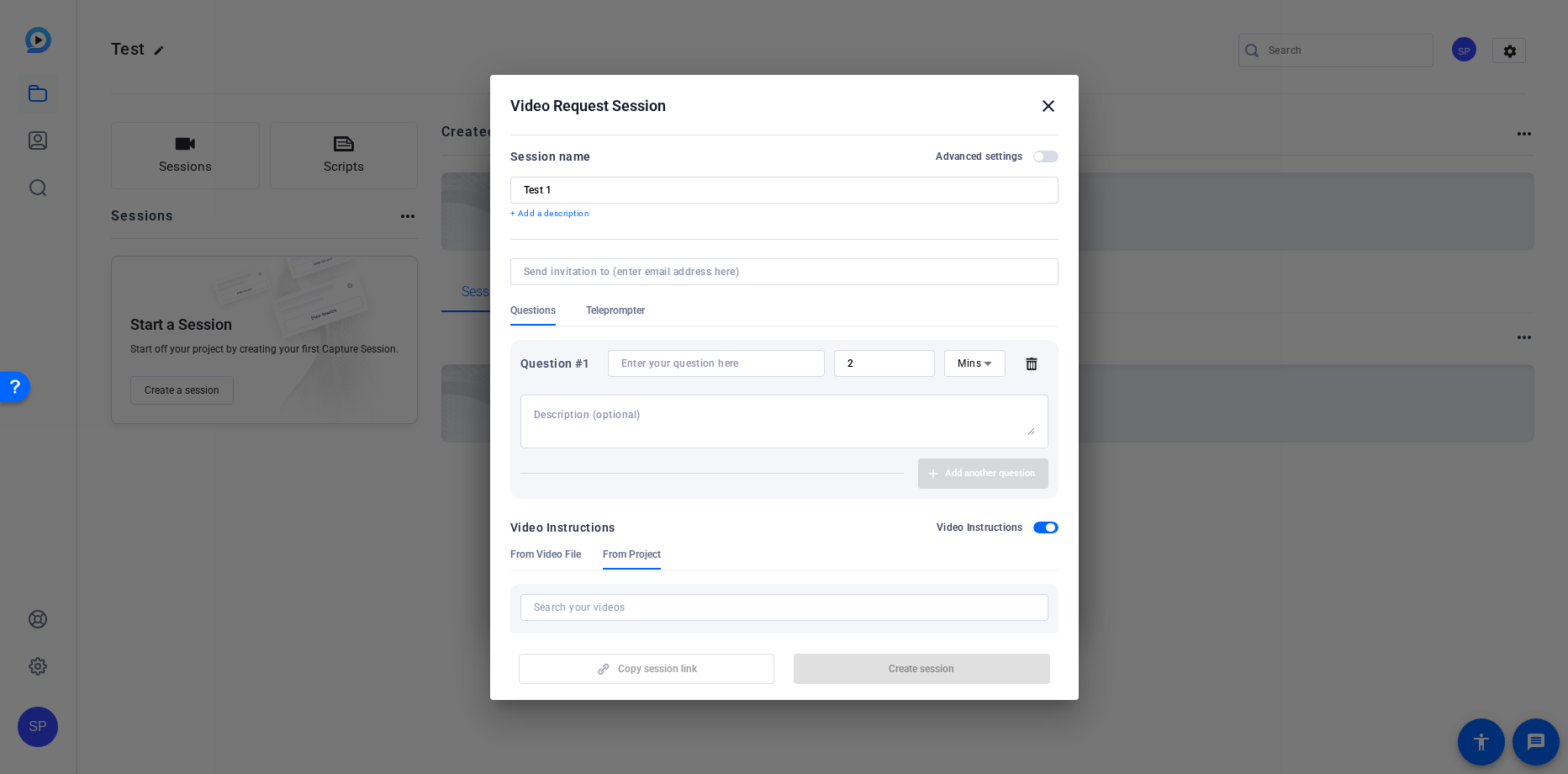
click at [615, 418] on textarea at bounding box center [785, 421] width 501 height 27
type textarea "test"
click at [919, 365] on input "2" at bounding box center [885, 363] width 75 height 14
click at [970, 373] on div "Mins" at bounding box center [970, 363] width 25 height 21
click at [953, 394] on mat-option "Sec" at bounding box center [974, 396] width 60 height 27
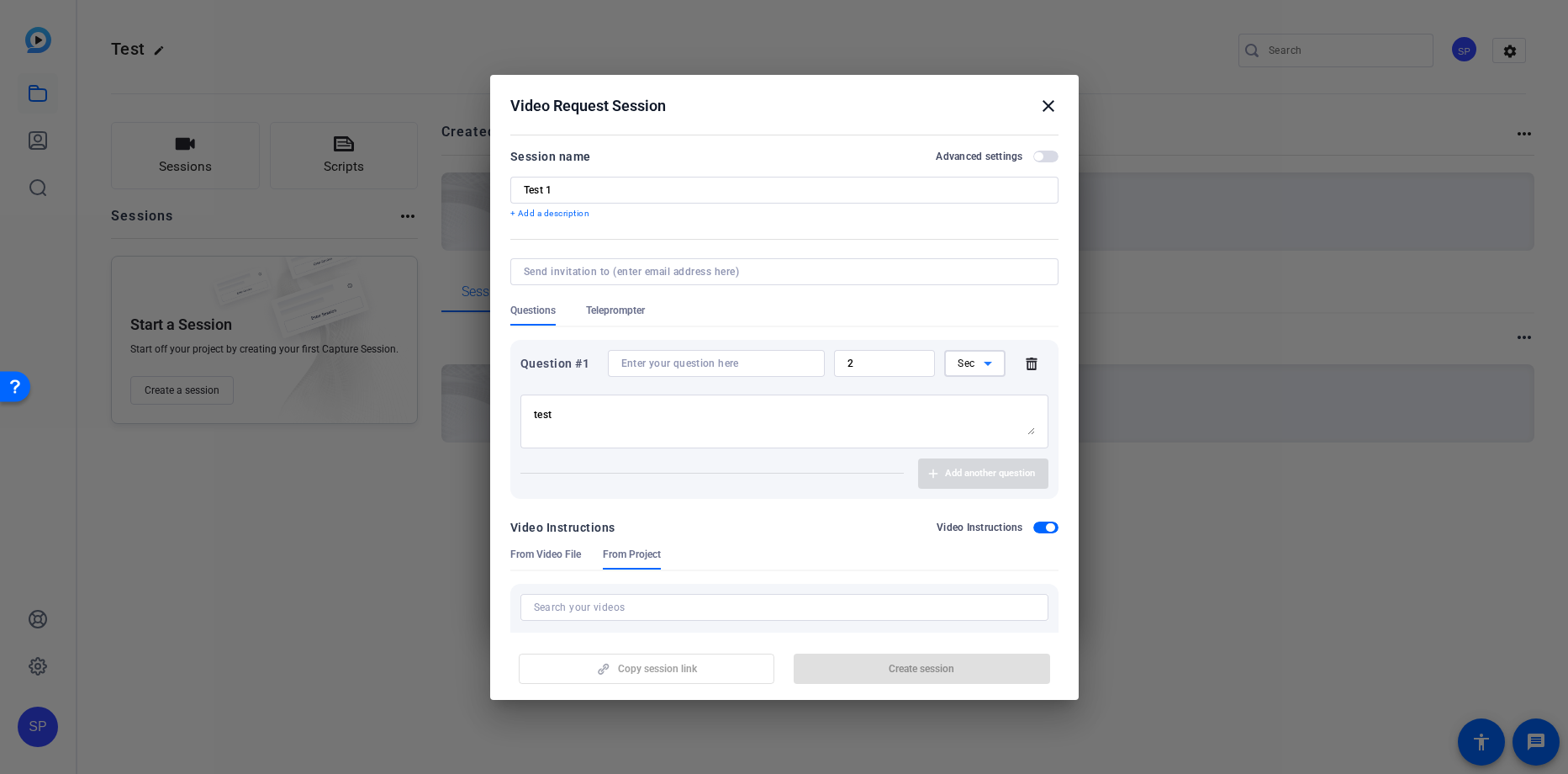
click at [973, 357] on span "Sec" at bounding box center [966, 363] width 18 height 12
click at [968, 432] on span "Mins" at bounding box center [969, 424] width 23 height 20
